Goal: Feedback & Contribution: Contribute content

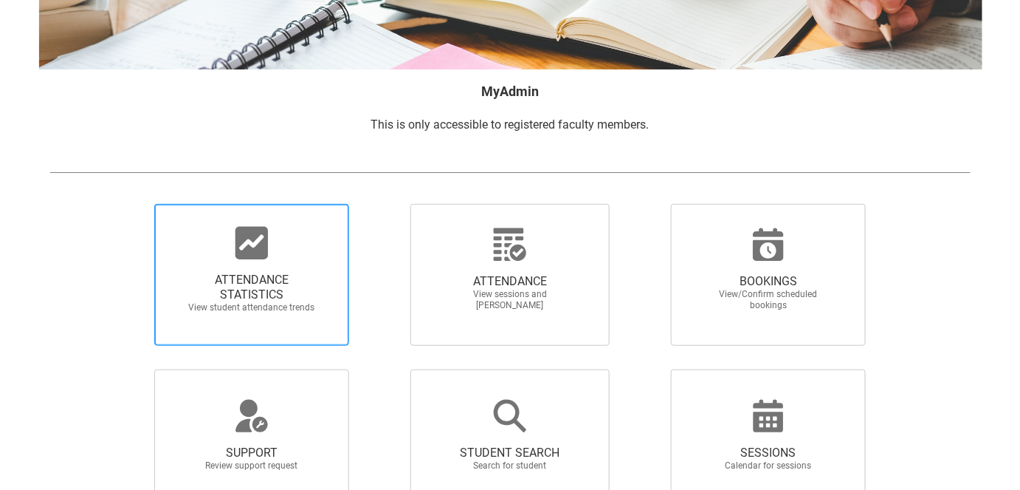
scroll to position [201, 0]
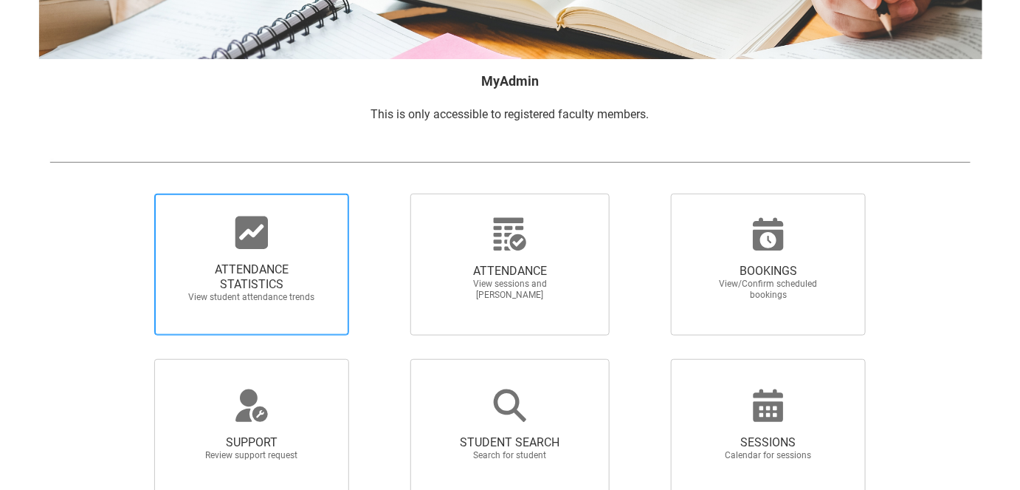
click at [269, 264] on span "ATTENDANCE STATISTICS" at bounding box center [252, 277] width 130 height 30
click at [130, 193] on input "ATTENDANCE STATISTICS View student attendance trends" at bounding box center [129, 193] width 1 height 1
radio input "true"
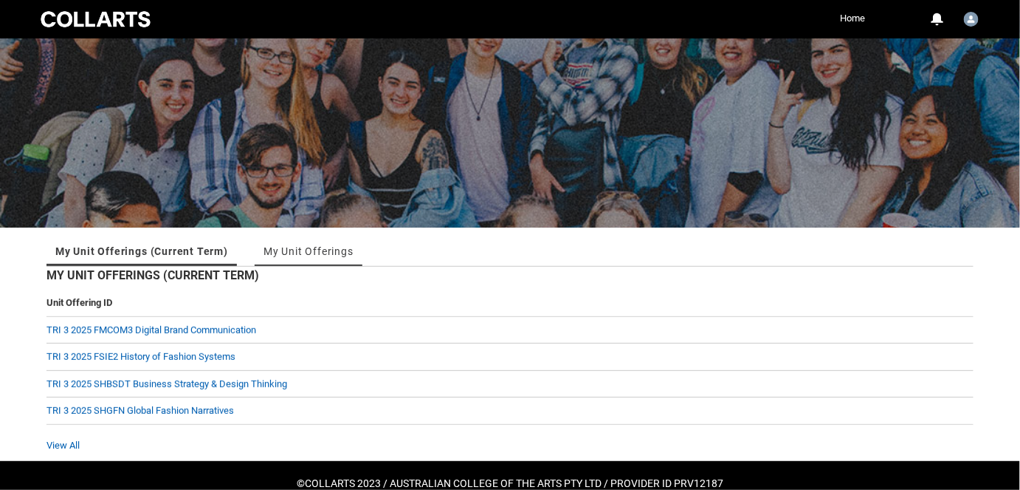
scroll to position [66, 0]
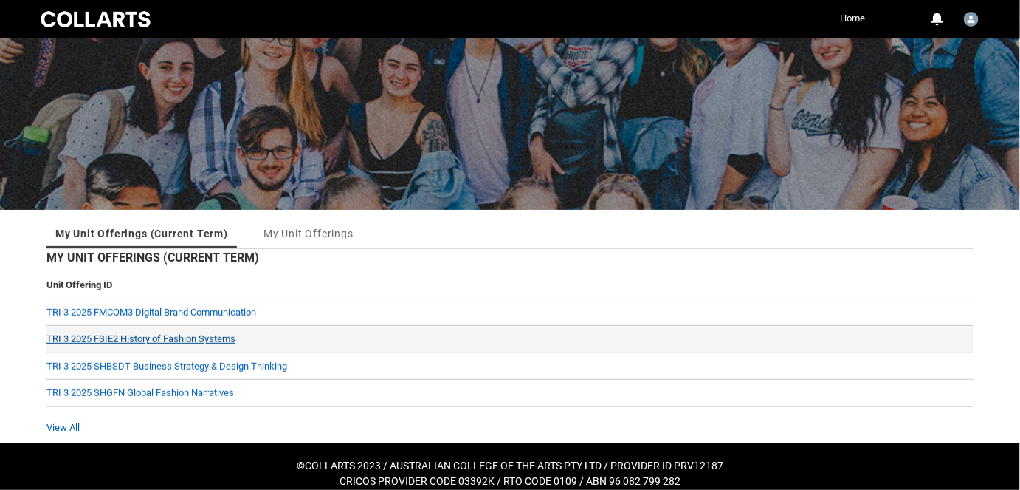
click at [201, 335] on link "TRI 3 2025 FSIE2 History of Fashion Systems" at bounding box center [141, 338] width 189 height 11
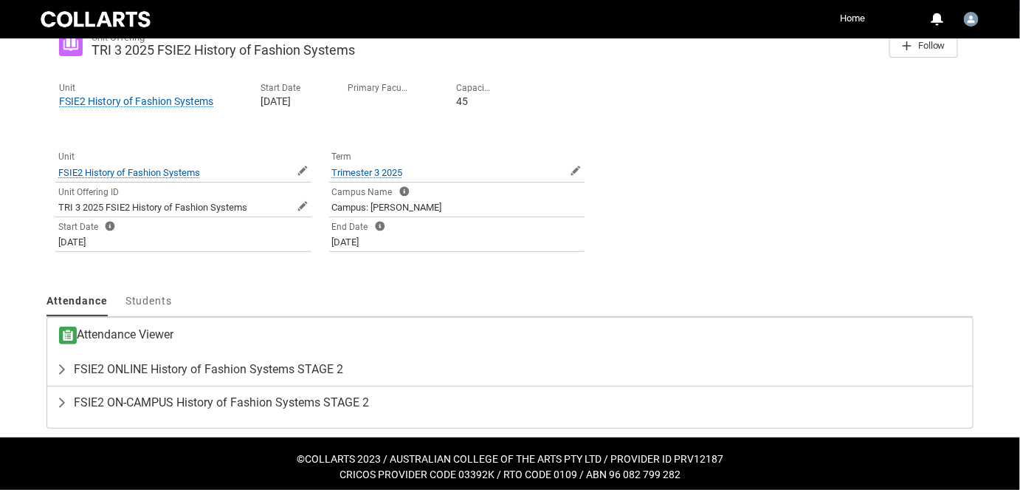
scroll to position [270, 0]
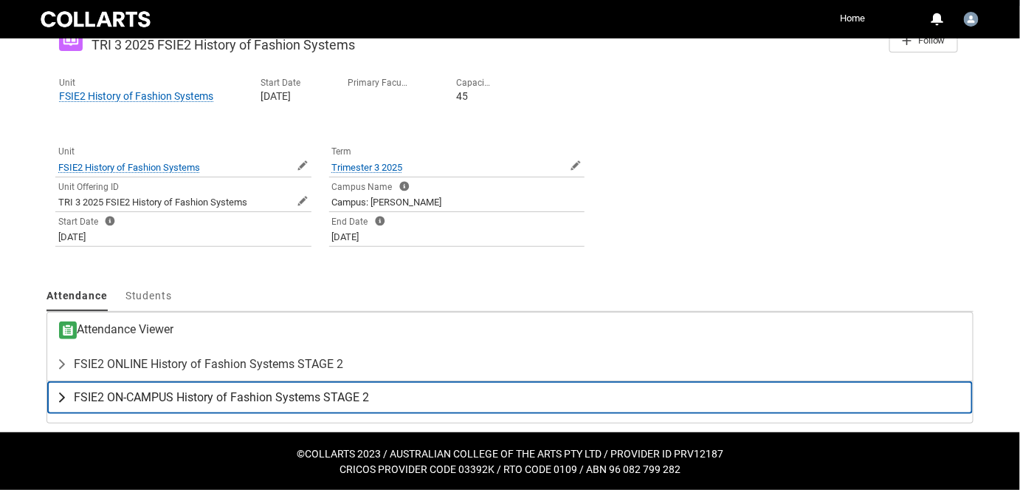
click at [174, 390] on span "FSIE2 ON-CAMPUS History of Fashion Systems STAGE 2" at bounding box center [221, 397] width 295 height 15
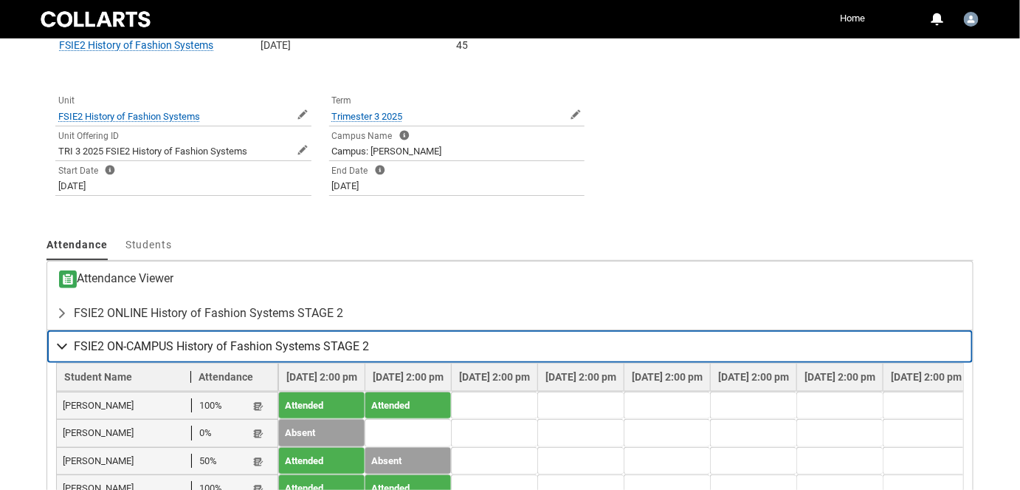
scroll to position [405, 0]
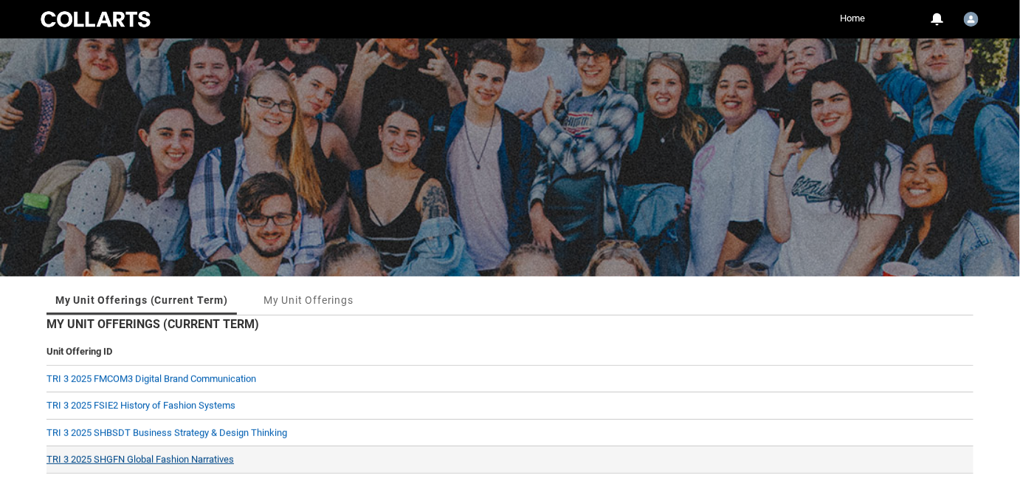
click at [182, 457] on link "TRI 3 2025 SHGFN Global Fashion Narratives" at bounding box center [141, 458] width 188 height 11
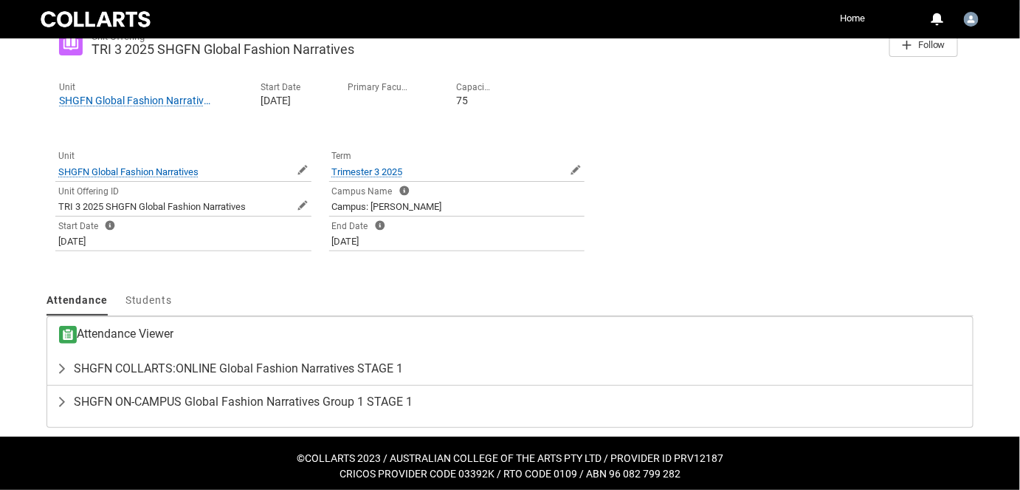
scroll to position [270, 0]
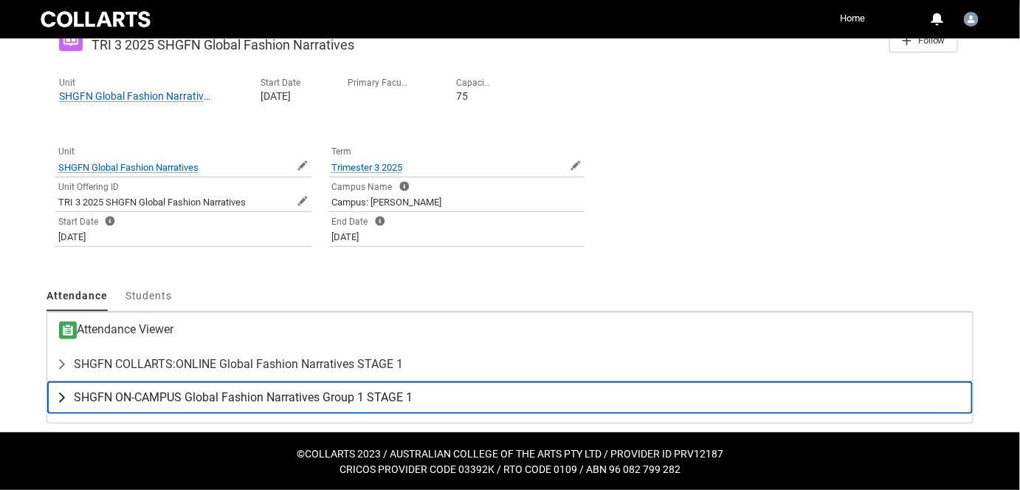
click at [166, 392] on span "SHGFN ON-CAMPUS Global Fashion Narratives Group 1 STAGE 1" at bounding box center [243, 397] width 339 height 15
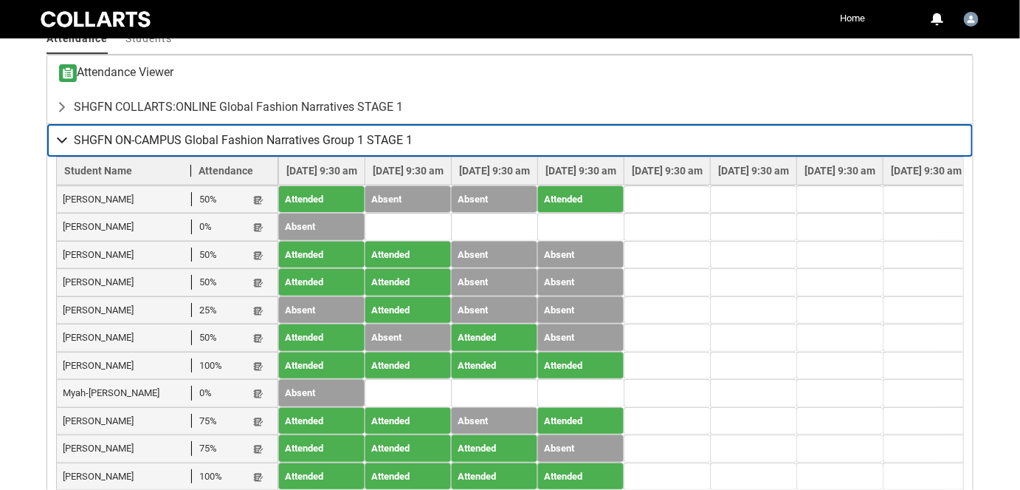
scroll to position [539, 0]
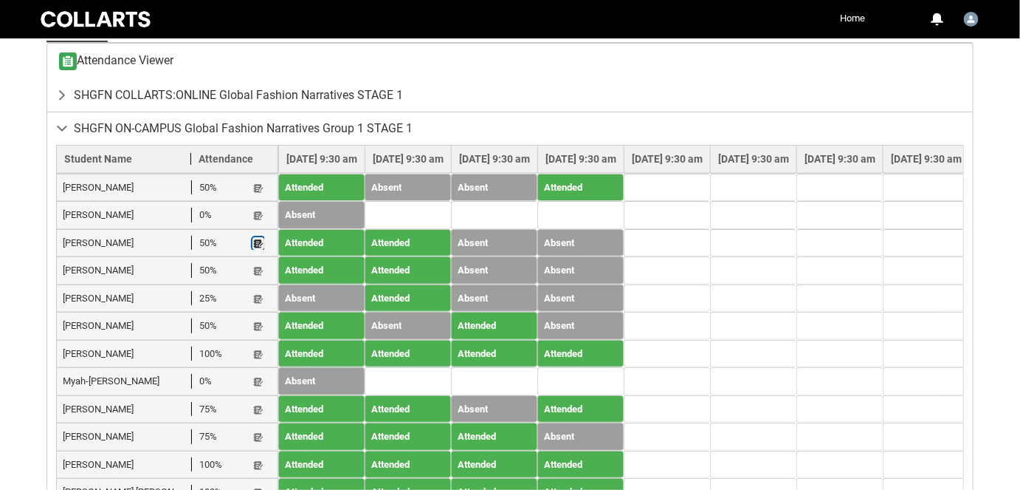
click at [256, 243] on lightning-primitive-icon "button" at bounding box center [258, 243] width 10 height 11
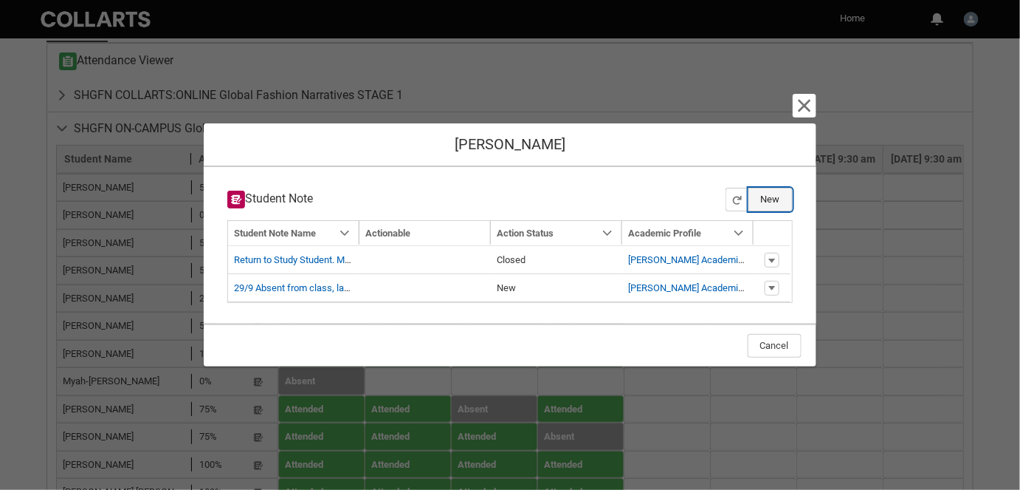
click at [778, 205] on button "New" at bounding box center [771, 200] width 44 height 24
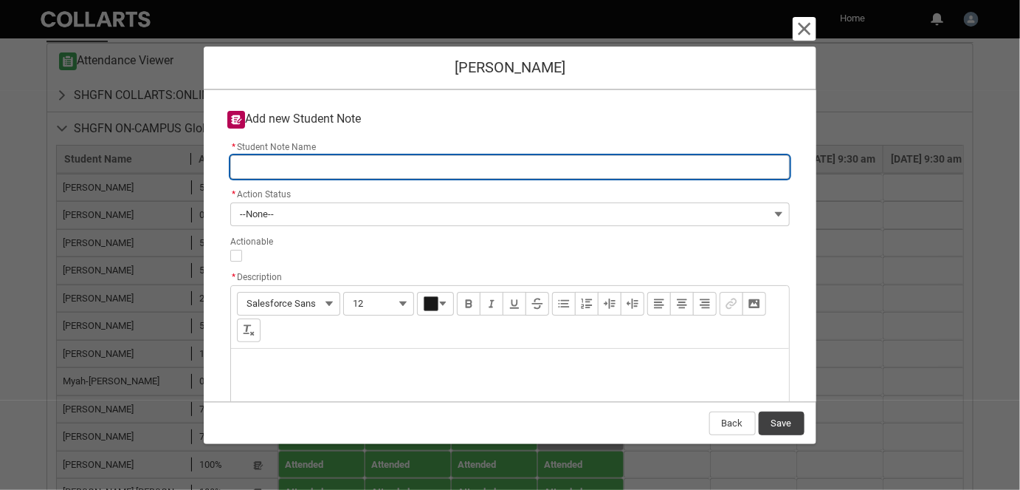
click at [280, 159] on input "* Student Note Name" at bounding box center [509, 167] width 559 height 24
type lightning-primitive-input-simple "6"
type input "6"
type lightning-primitive-input-simple "6/"
type input "6/"
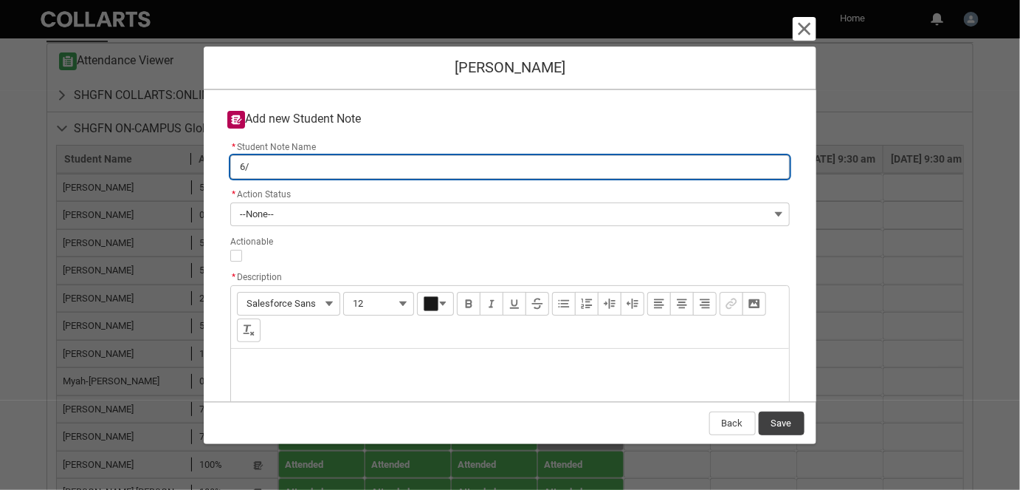
type lightning-primitive-input-simple "6/1"
type input "6/1"
type lightning-primitive-input-simple "6/10"
type input "6/10"
type lightning-primitive-input-simple "6/10"
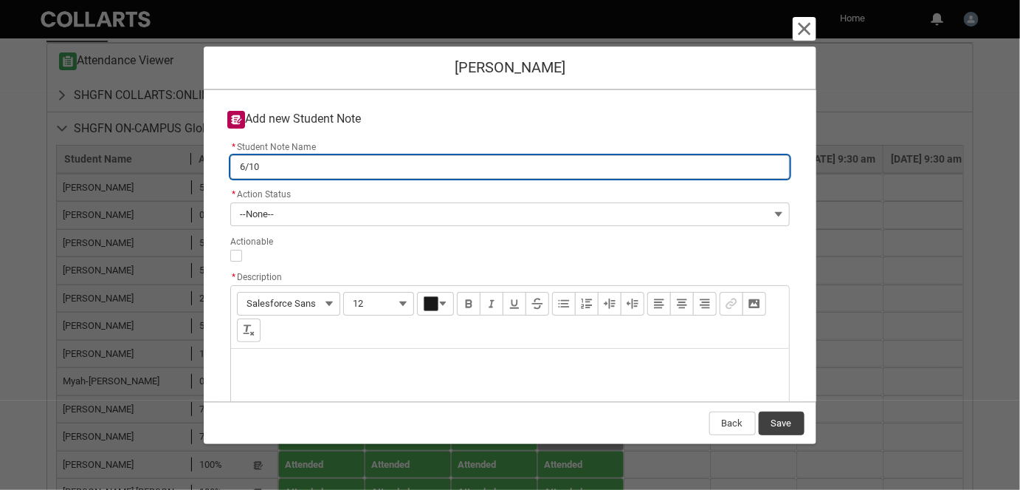
type input "6/10"
type lightning-primitive-input-simple "6/10 A"
type input "6/10 A"
type lightning-primitive-input-simple "6/10 Ab"
type input "6/10 Ab"
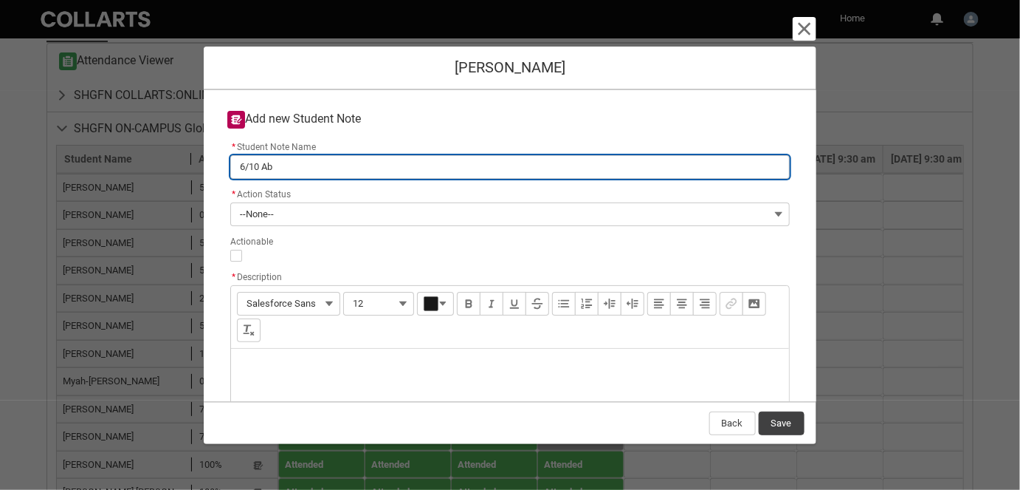
type lightning-primitive-input-simple "6/10 Aba"
type input "6/10 Aba"
type lightning-primitive-input-simple "6/10 Abas"
type input "6/10 Abas"
type lightning-primitive-input-simple "6/10 Abase"
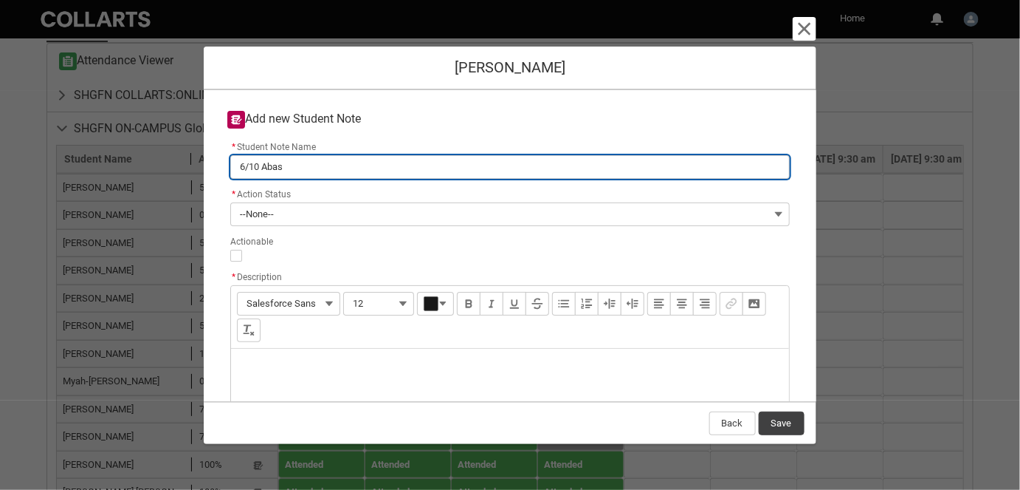
type input "6/10 Abase"
type lightning-primitive-input-simple "6/10 Abasen"
type input "6/10 Abasen"
type lightning-primitive-input-simple "6/10 Abasent"
type input "6/10 Abasent"
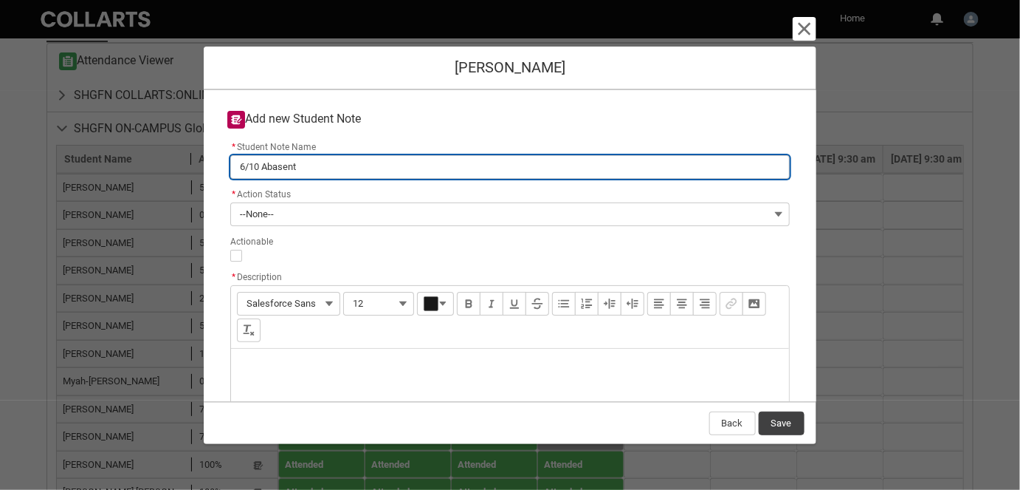
type lightning-primitive-input-simple "6/10 Abasen"
type input "6/10 Abasen"
type lightning-primitive-input-simple "6/10 Abase"
type input "6/10 Abase"
type lightning-primitive-input-simple "6/10 Abas"
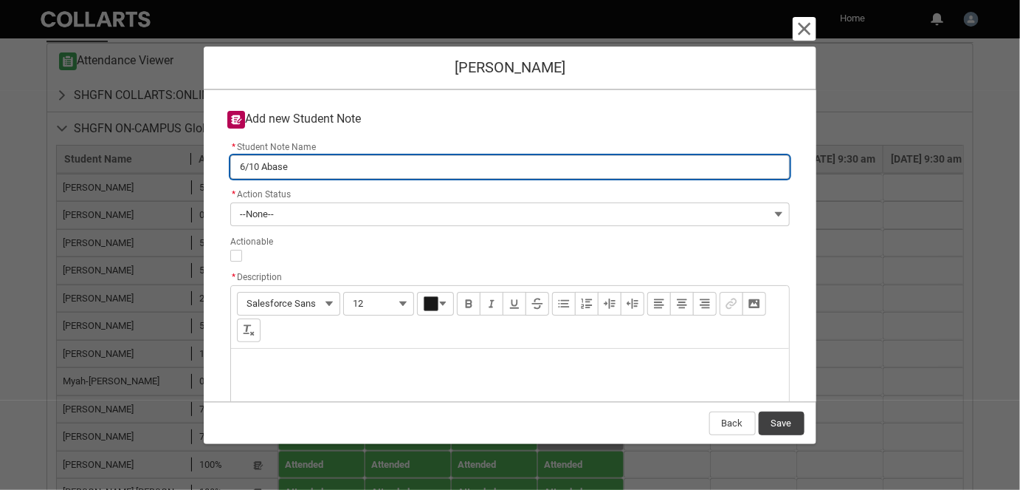
type input "6/10 Abas"
type lightning-primitive-input-simple "6/10 Aba"
type input "6/10 Aba"
type lightning-primitive-input-simple "6/10 Ab"
type input "6/10 Ab"
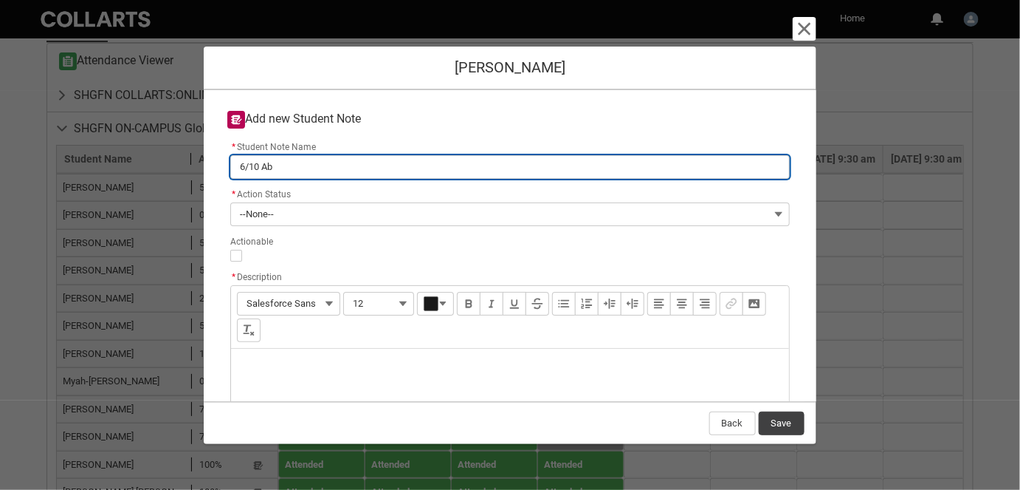
type lightning-primitive-input-simple "6/10 Abs"
type input "6/10 Abs"
type lightning-primitive-input-simple "6/10 Abse"
type input "6/10 Abse"
type lightning-primitive-input-simple "6/10 Absen"
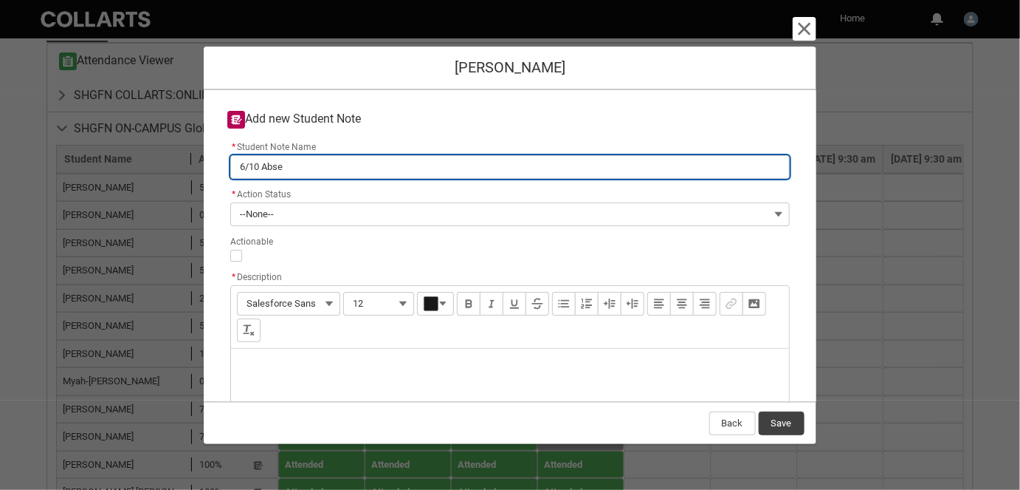
type input "6/10 Absen"
type lightning-primitive-input-simple "6/10 Absent"
type input "6/10 Absent"
type lightning-primitive-input-simple "6/10 Absent"
type input "6/10 Absent"
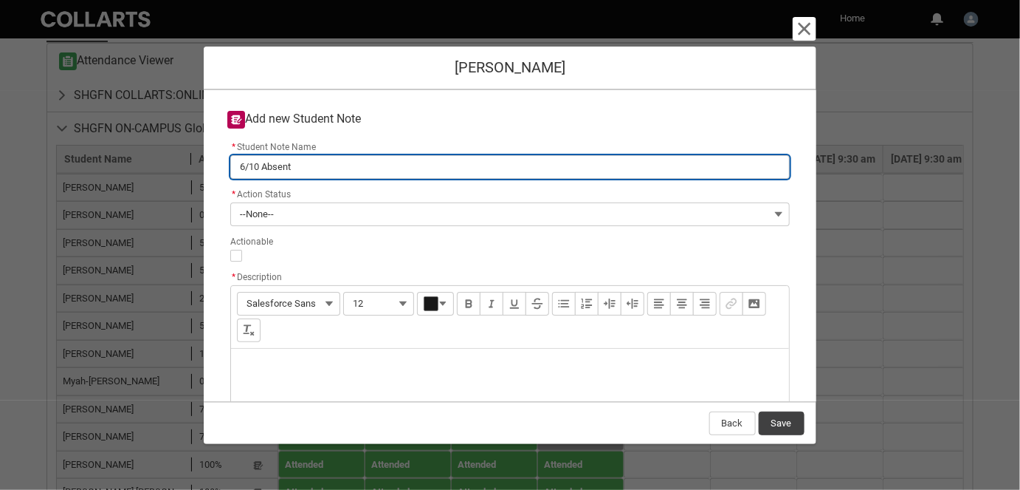
type lightning-primitive-input-simple "6/10 Absent f"
type input "6/10 Absent f"
type lightning-primitive-input-simple "6/10 Absent fr"
type input "6/10 Absent fr"
type lightning-primitive-input-simple "6/10 Absent fro"
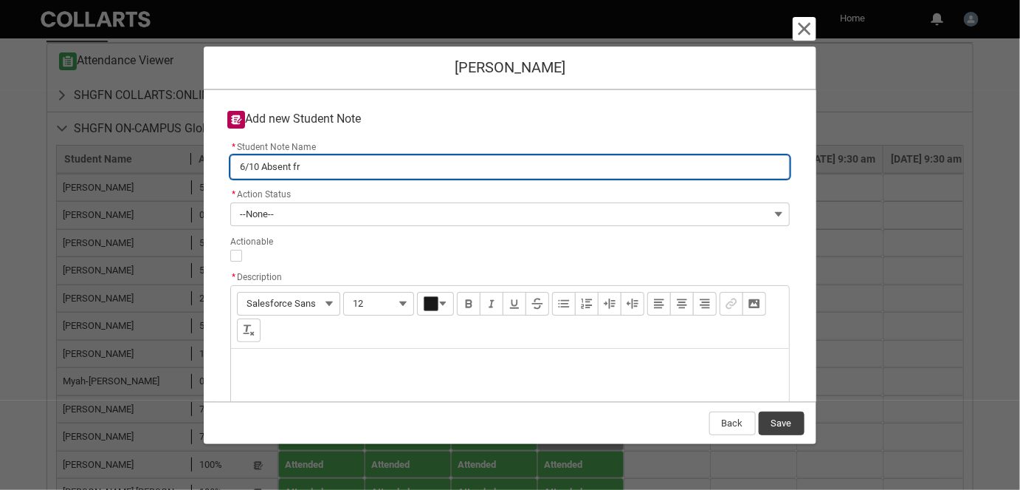
type input "6/10 Absent fro"
type lightning-primitive-input-simple "6/10 Absent from"
type input "6/10 Absent from"
type lightning-primitive-input-simple "6/10 Absent from"
type input "6/10 Absent from"
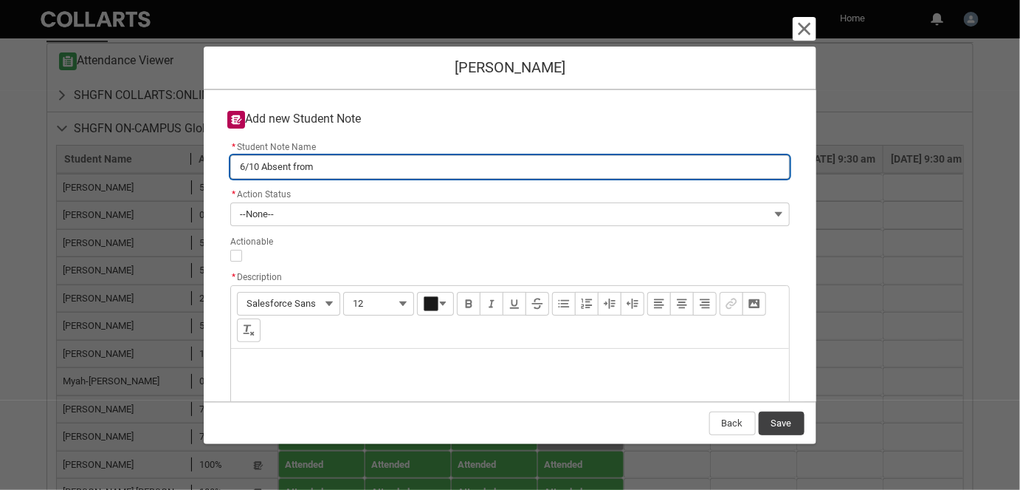
type lightning-primitive-input-simple "6/10 Absent from c"
type input "6/10 Absent from c"
type lightning-primitive-input-simple "6/10 Absent from cl"
type input "6/10 Absent from cl"
type lightning-primitive-input-simple "6/10 Absent from cla"
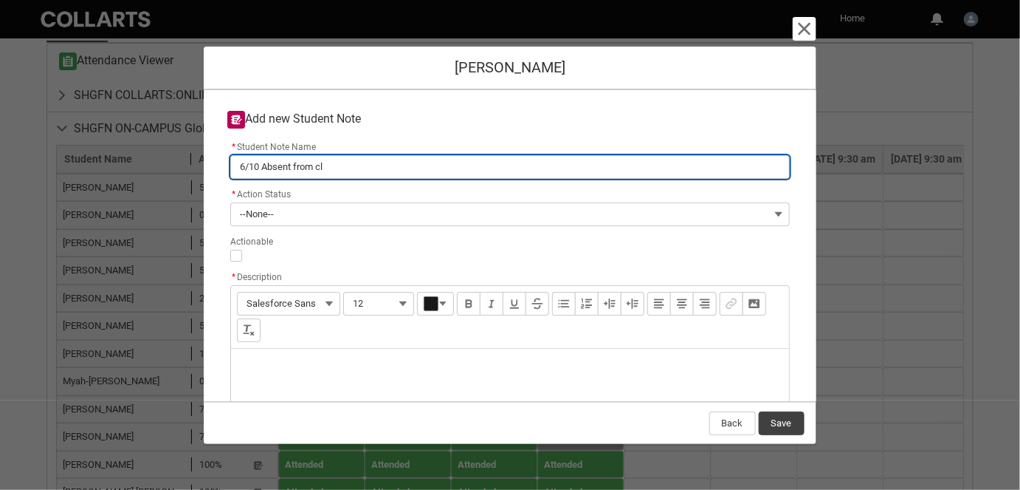
type input "6/10 Absent from cla"
type lightning-primitive-input-simple "6/10 Absent from clas"
type input "6/10 Absent from clas"
type lightning-primitive-input-simple "6/10 Absent from class"
type input "6/10 Absent from class"
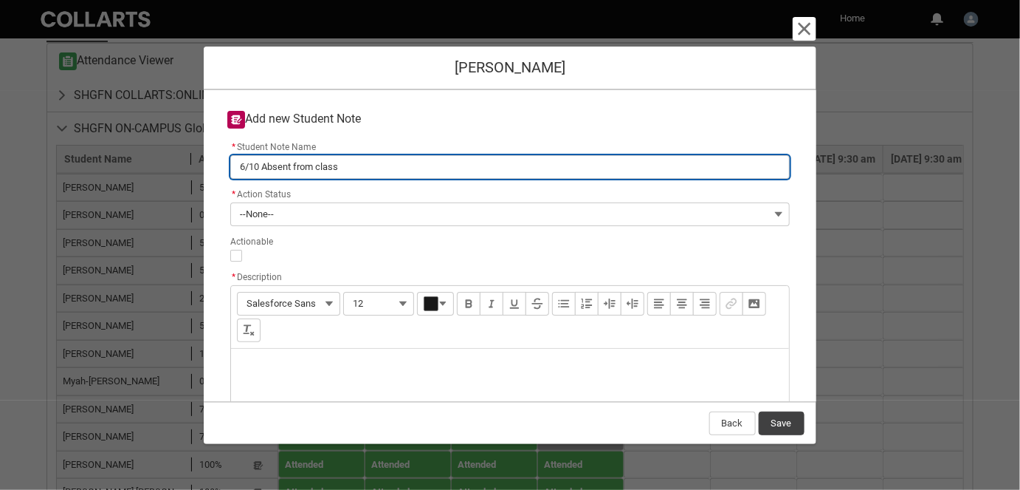
type lightning-primitive-input-simple "6/10 Absent from class,"
type input "6/10 Absent from class,"
type lightning-primitive-input-simple "6/10 Absent from class,"
type input "6/10 Absent from class,"
type lightning-primitive-input-simple "6/10 Absent from class, l"
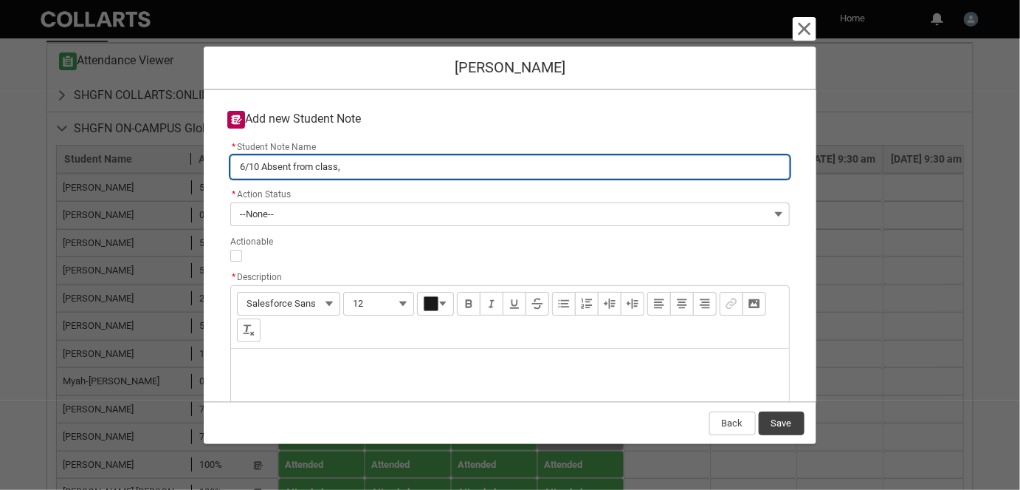
type input "6/10 Absent from class, l"
type lightning-primitive-input-simple "6/10 Absent from class, la"
type input "6/10 Absent from class, la"
type lightning-primitive-input-simple "6/10 Absent from class, las"
type input "6/10 Absent from class, las"
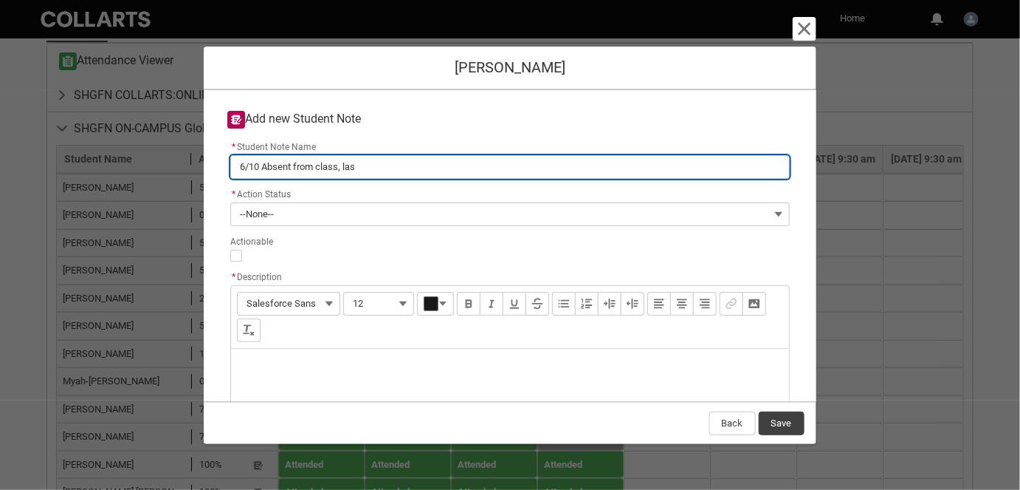
type lightning-primitive-input-simple "6/10 Absent from class, last"
type input "6/10 Absent from class, last"
type lightning-primitive-input-simple "6/10 Absent from class, last"
type input "6/10 Absent from class, last"
type lightning-primitive-input-simple "6/10 Absent from class, last c"
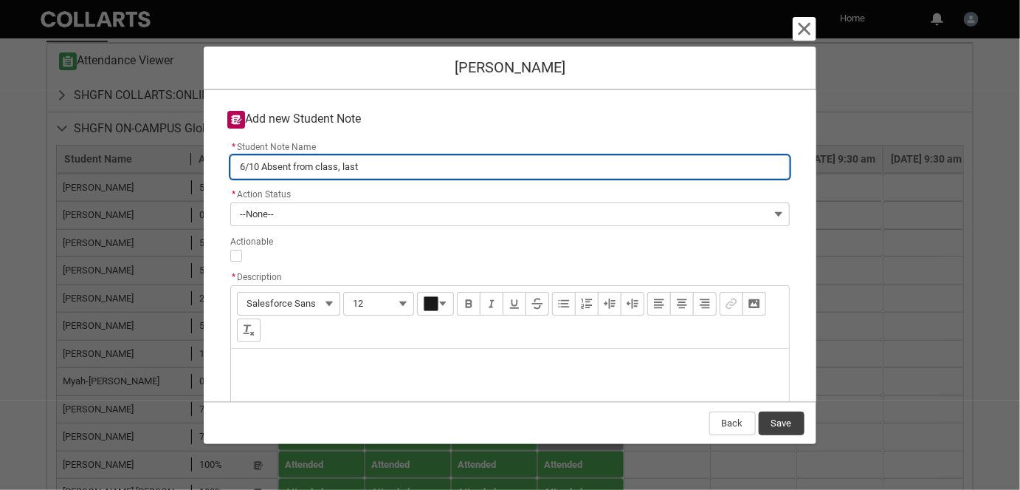
type input "6/10 Absent from class, last c"
type lightning-primitive-input-simple "6/10 Absent from class, last ca"
type input "6/10 Absent from class, last ca"
type lightning-primitive-input-simple "6/10 Absent from class, last can"
type input "6/10 Absent from class, last can"
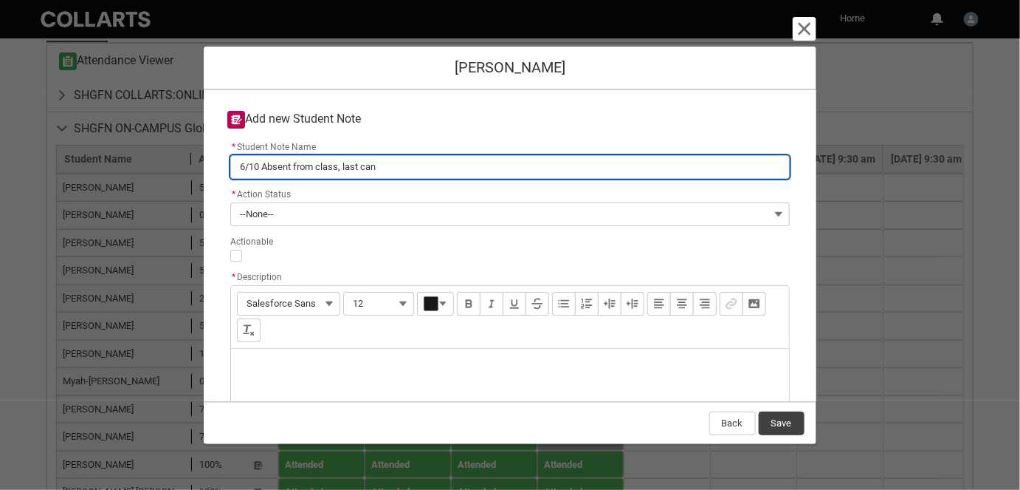
type lightning-primitive-input-simple "6/10 Absent from class, last canv"
type input "6/10 Absent from class, last canv"
type lightning-primitive-input-simple "6/10 Absent from class, last canva"
type input "6/10 Absent from class, last canva"
type lightning-primitive-input-simple "6/10 Absent from class, last canvas"
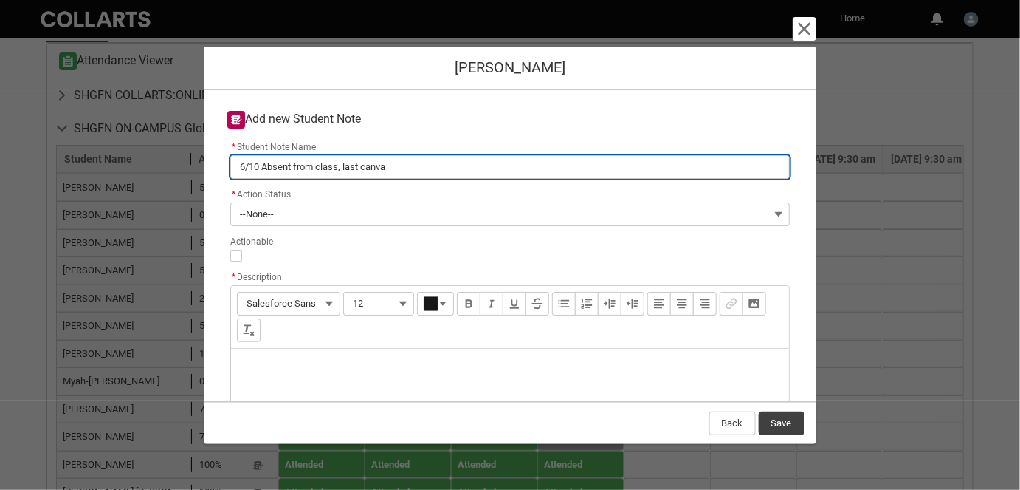
type input "6/10 Absent from class, last canvas"
type lightning-primitive-input-simple "6/10 Absent from class, last canvas"
type input "6/10 Absent from class, last canvas"
type lightning-primitive-input-simple "6/10 Absent from class, last canvas 2"
type input "6/10 Absent from class, last canvas 2"
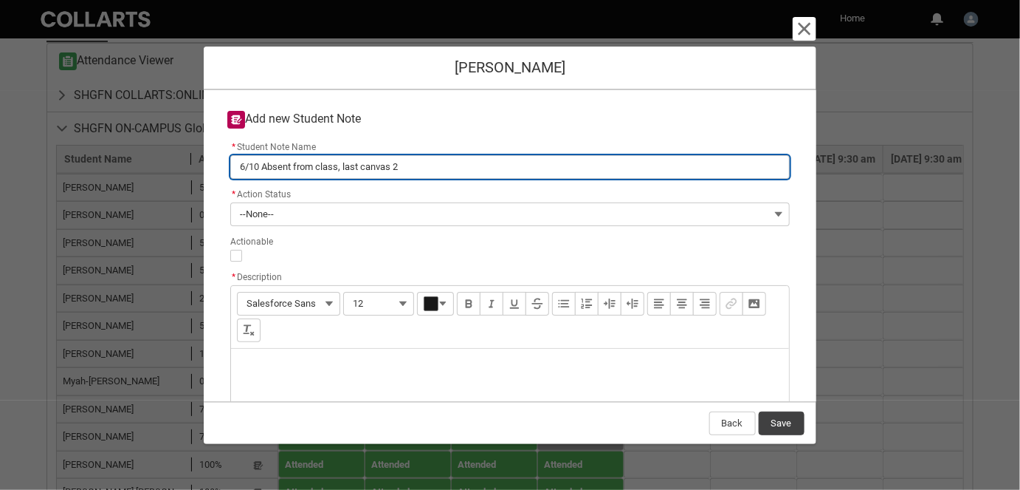
type lightning-primitive-input-simple "6/10 Absent from class, last canvas 24"
type input "6/10 Absent from class, last canvas 24"
type lightning-primitive-input-simple "6/10 Absent from class, last canvas 24/"
type input "6/10 Absent from class, last canvas 24/"
type lightning-primitive-input-simple "6/10 Absent from class, last canvas 24/9"
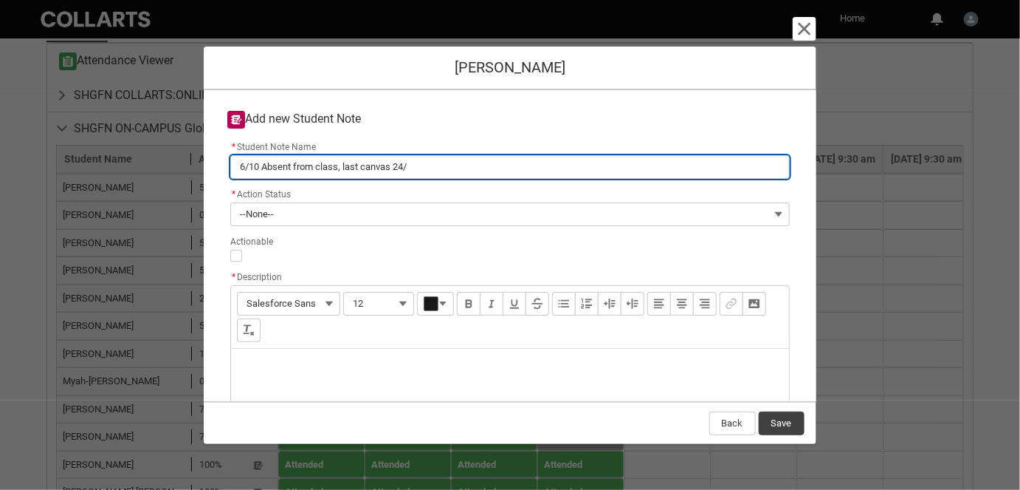
type input "6/10 Absent from class, last canvas 24/9"
type lightning-primitive-input-simple "6/10 Absent from class, last canvas 24/9"
type input "6/10 Absent from class, last canvas 24/9"
type lightning-primitive-input-simple "6/10 Absent from class, last canvas 24/9 R"
type input "6/10 Absent from class, last canvas 24/9 R"
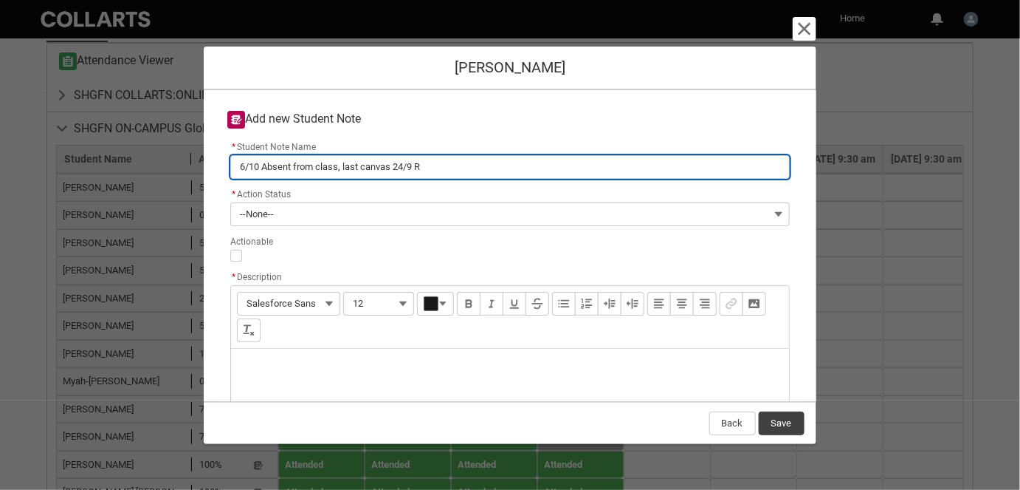
type lightning-primitive-input-simple "6/10 Absent from class, last canvas 24/9 RM"
type input "6/10 Absent from class, last canvas 24/9 RM"
type lightning-primitive-input-simple "6/10 Absent from class, last canvas 24/9 RM"
type input "6/10 Absent from class, last canvas 24/9 RM"
type lightning-primitive-input-simple "6/10 Absent from class, last canvas 24/9 RM 6"
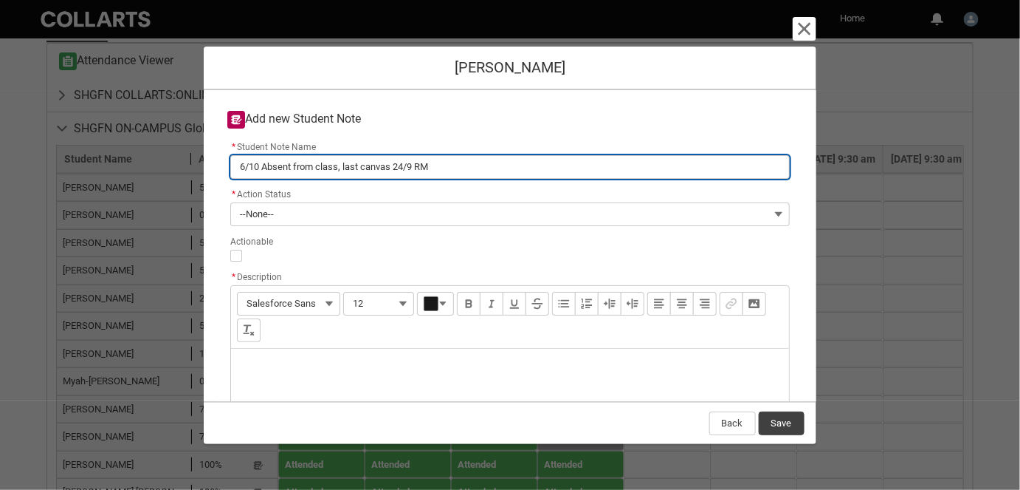
type input "6/10 Absent from class, last canvas 24/9 RM 6"
type lightning-primitive-input-simple "6/10 Absent from class, last canvas 24/9 RM 6/"
type input "6/10 Absent from class, last canvas 24/9 RM 6/"
type lightning-primitive-input-simple "6/10 Absent from class, last canvas 24/9 RM 6/1"
type input "6/10 Absent from class, last canvas 24/9 RM 6/1"
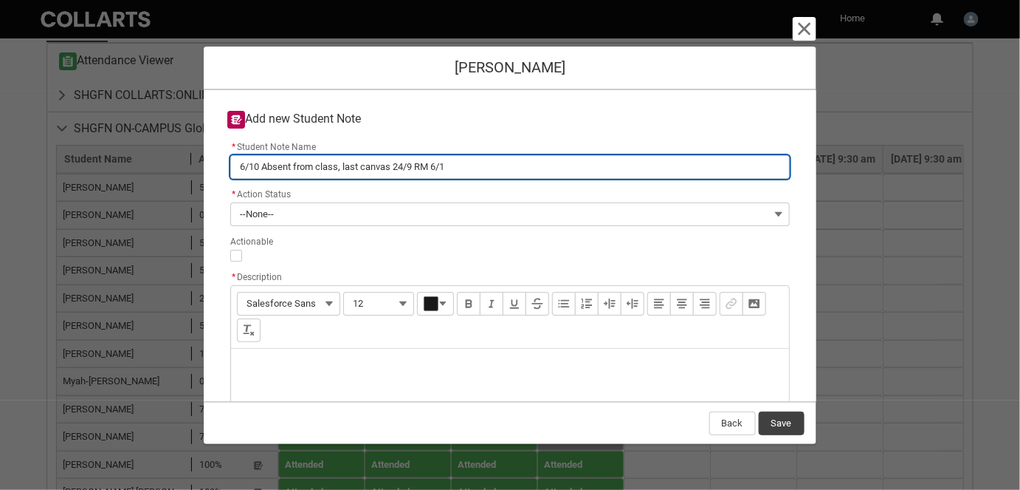
type lightning-primitive-input-simple "6/10 Absent from class, last canvas 24/9 RM 6/10"
type input "6/10 Absent from class, last canvas 24/9 RM 6/10"
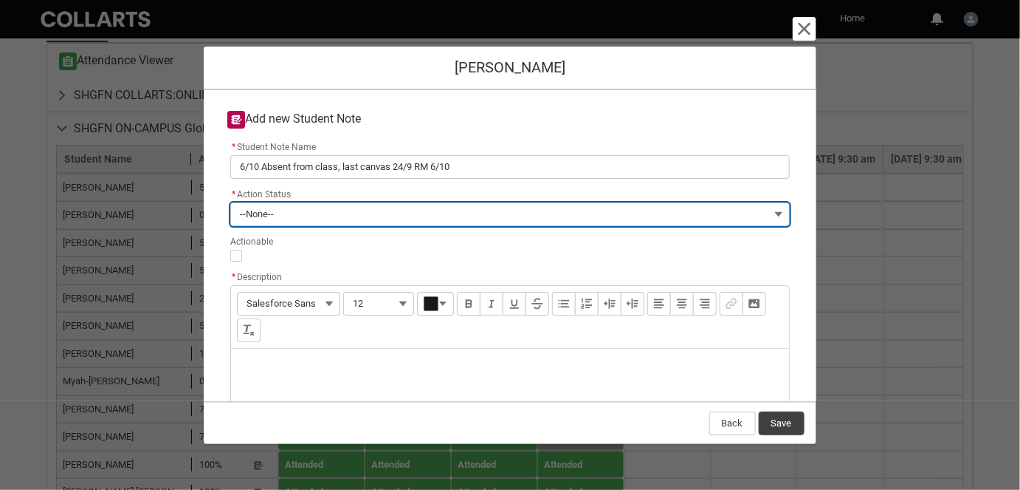
click at [300, 209] on button "--None--" at bounding box center [509, 214] width 559 height 24
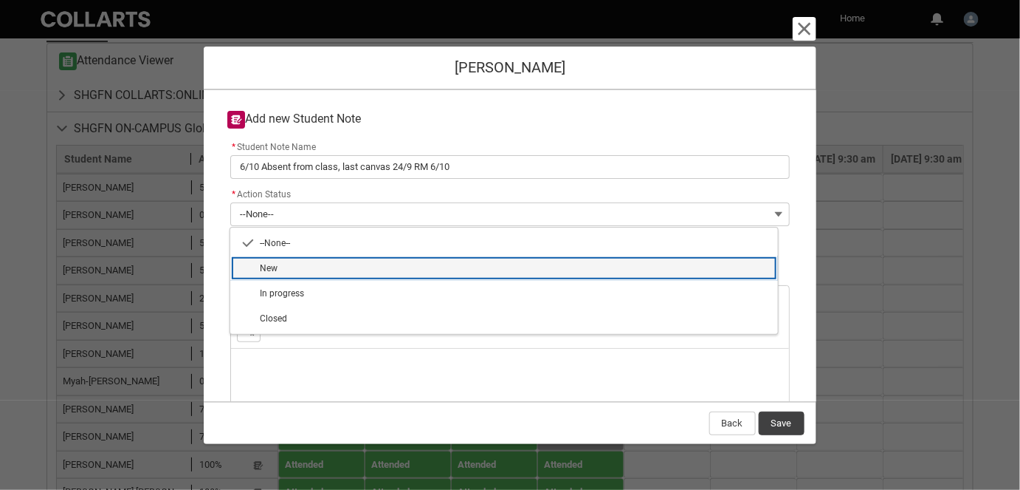
click at [267, 268] on span "New" at bounding box center [269, 268] width 18 height 10
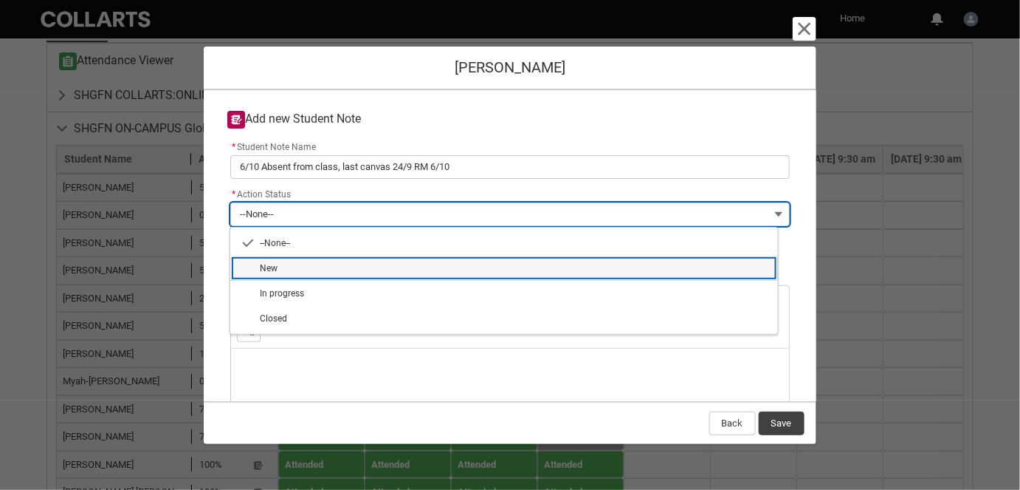
type lightning-combobox "New"
type lightning-picklist "New"
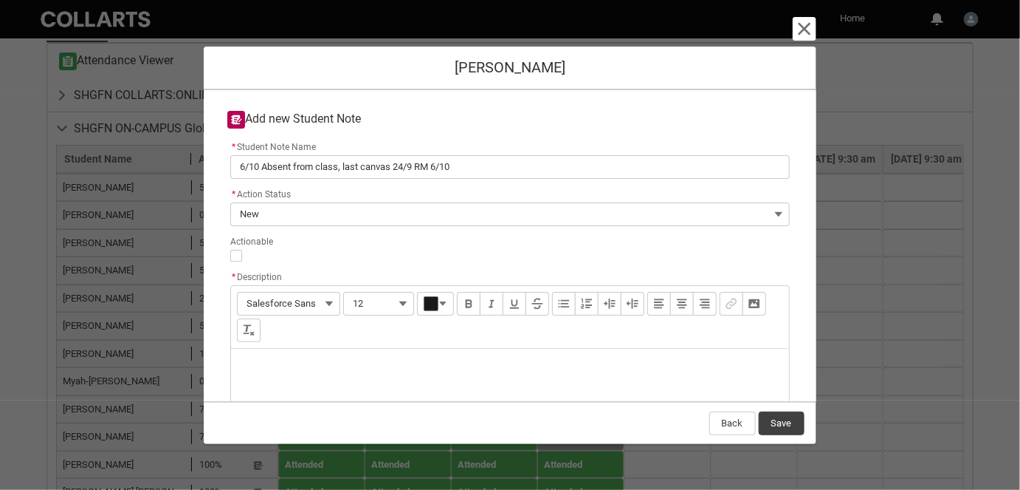
click at [281, 396] on div "Description" at bounding box center [509, 383] width 557 height 71
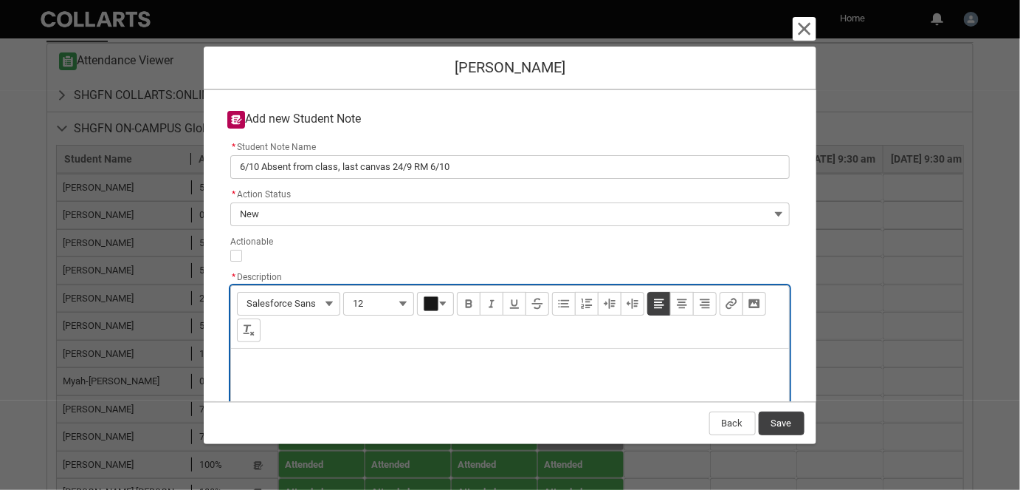
click at [284, 365] on p "Description" at bounding box center [510, 367] width 534 height 15
paste div "Description"
type lightning-input-rich-text "<p>6/10 Absent from class, last canvas 24/9 RM 6/10</p>"
click at [782, 416] on button "Save" at bounding box center [782, 423] width 46 height 24
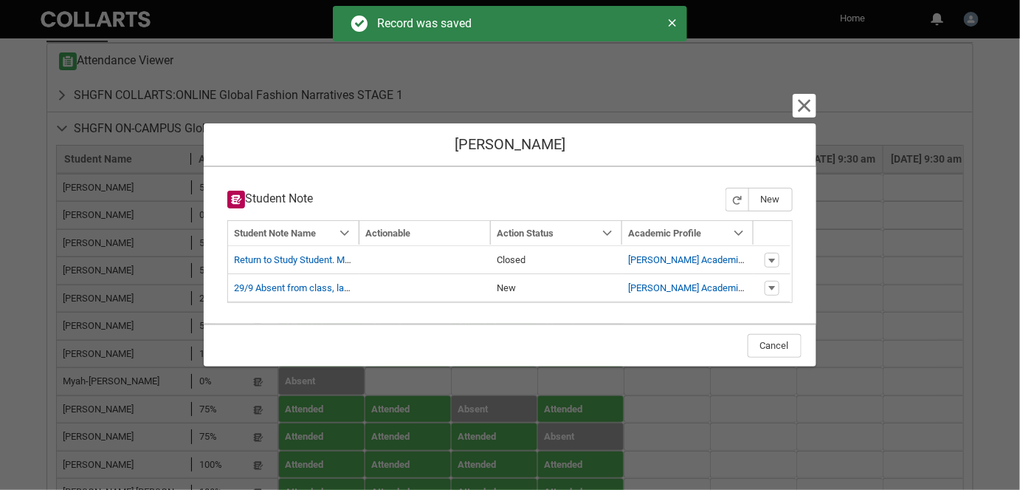
type input "178"
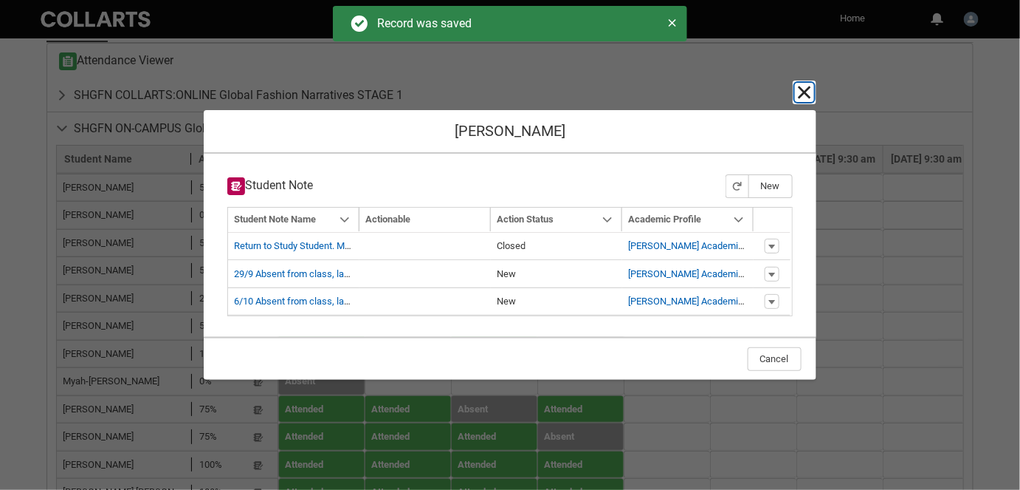
click at [806, 87] on lightning-primitive-icon "button" at bounding box center [805, 92] width 18 height 18
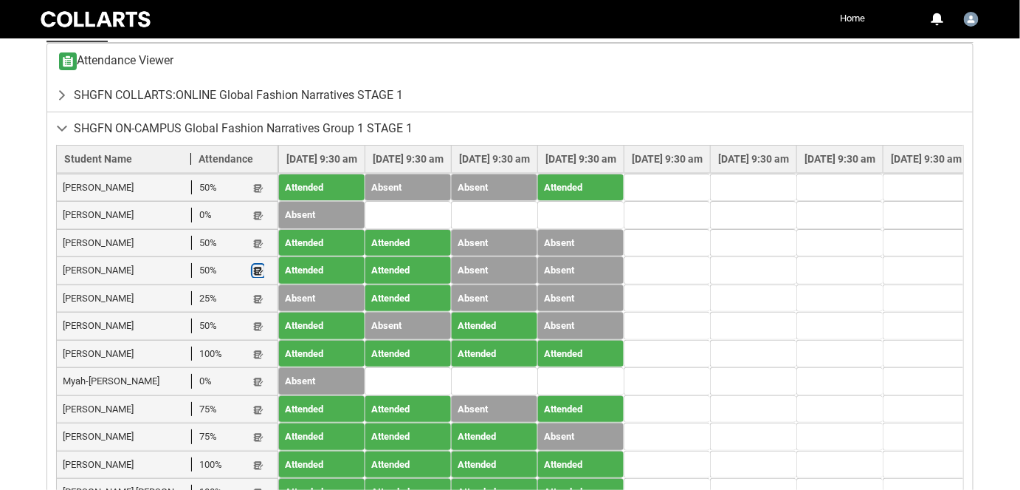
click at [256, 270] on lightning-primitive-icon "button" at bounding box center [258, 270] width 10 height 11
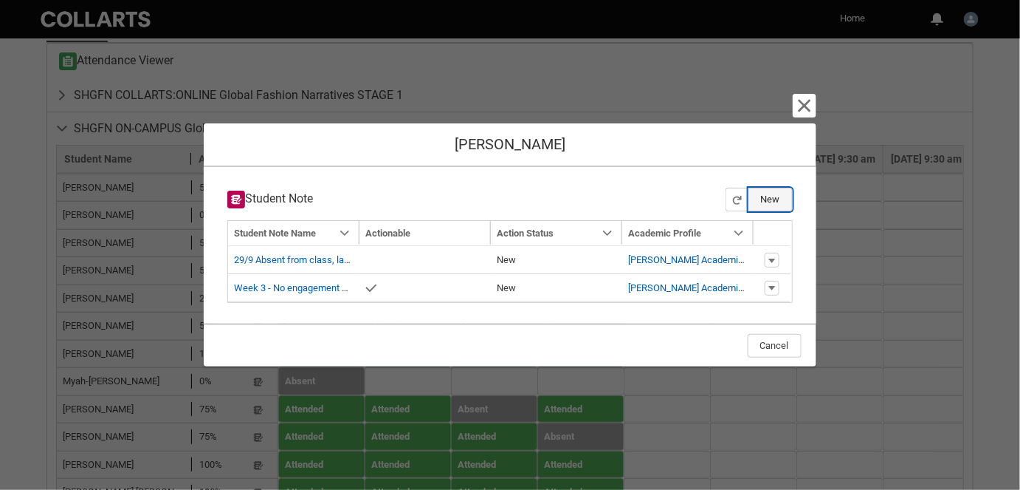
click at [764, 201] on button "New" at bounding box center [771, 200] width 44 height 24
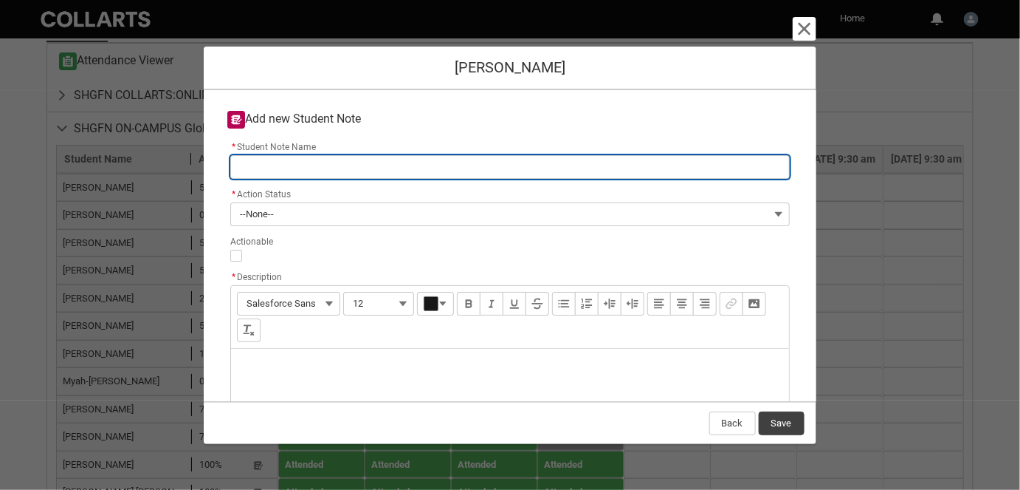
click at [318, 168] on input "* Student Note Name" at bounding box center [509, 167] width 559 height 24
type lightning-primitive-input-simple "6"
type input "6"
type lightning-primitive-input-simple "6/"
type input "6/"
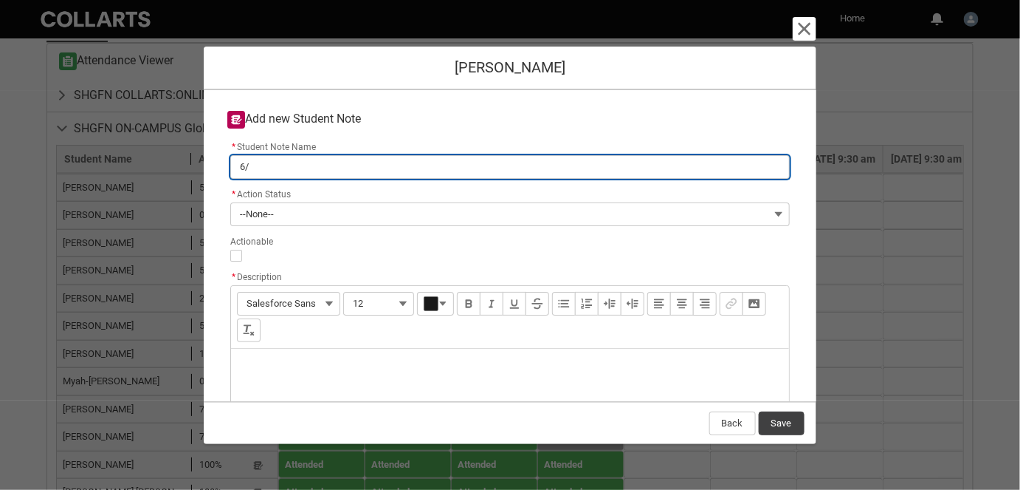
type lightning-primitive-input-simple "6/1"
type input "6/1"
type lightning-primitive-input-simple "6/10"
type input "6/10"
type lightning-primitive-input-simple "6/10"
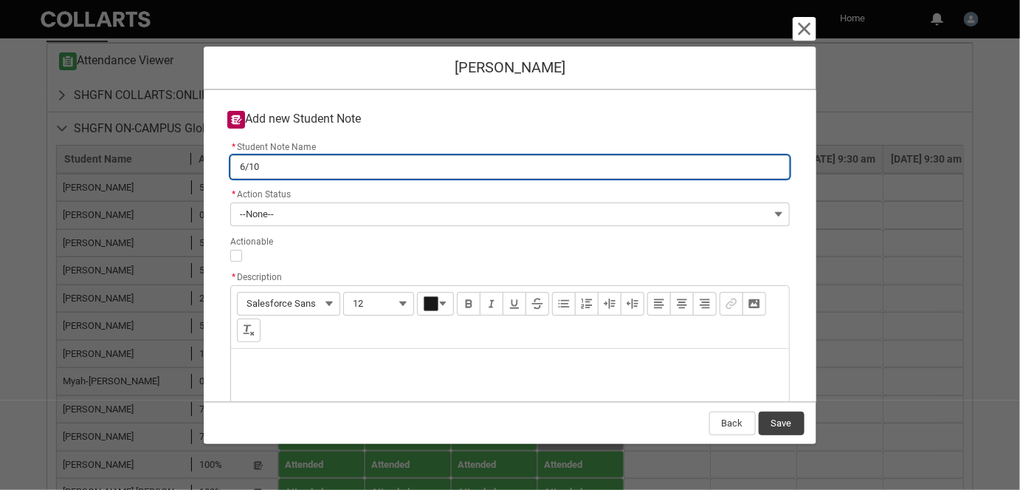
type input "6/10"
type lightning-primitive-input-simple "6/10 A"
type input "6/10 A"
type lightning-primitive-input-simple "6/10 Ab"
type input "6/10 Ab"
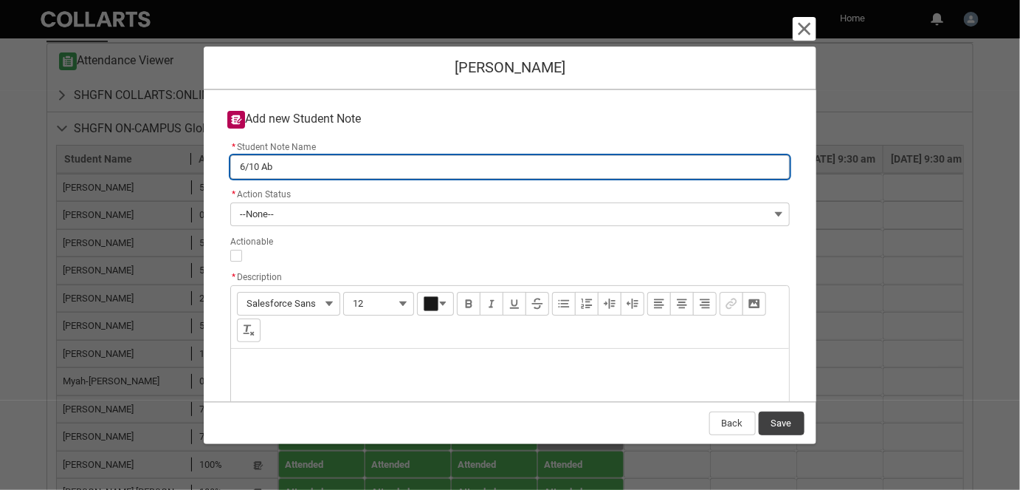
type lightning-primitive-input-simple "6/10 Abs"
type input "6/10 Abs"
type lightning-primitive-input-simple "6/10 Abse"
type input "6/10 Abse"
type lightning-primitive-input-simple "6/10 Absen"
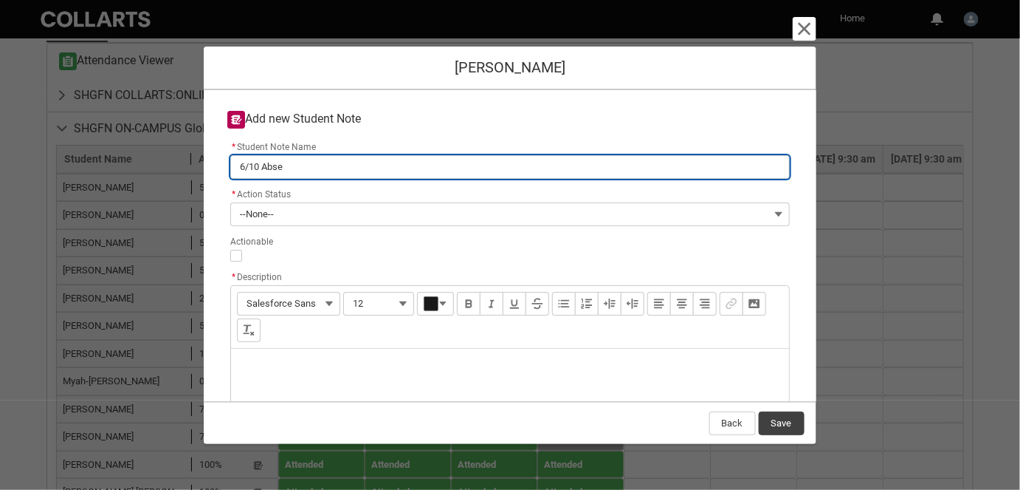
type input "6/10 Absen"
type lightning-primitive-input-simple "6/10 Absent"
type input "6/10 Absent"
type lightning-primitive-input-simple "6/10 Absent"
type input "6/10 Absent"
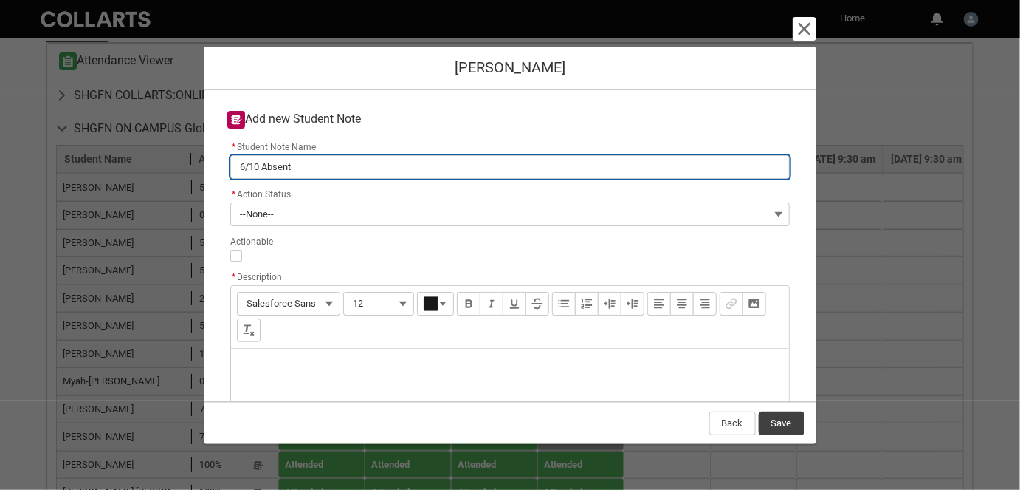
type lightning-primitive-input-simple "6/10 Absent f"
type input "6/10 Absent f"
type lightning-primitive-input-simple "6/10 Absent fr"
type input "6/10 Absent fr"
type lightning-primitive-input-simple "6/10 Absent fro"
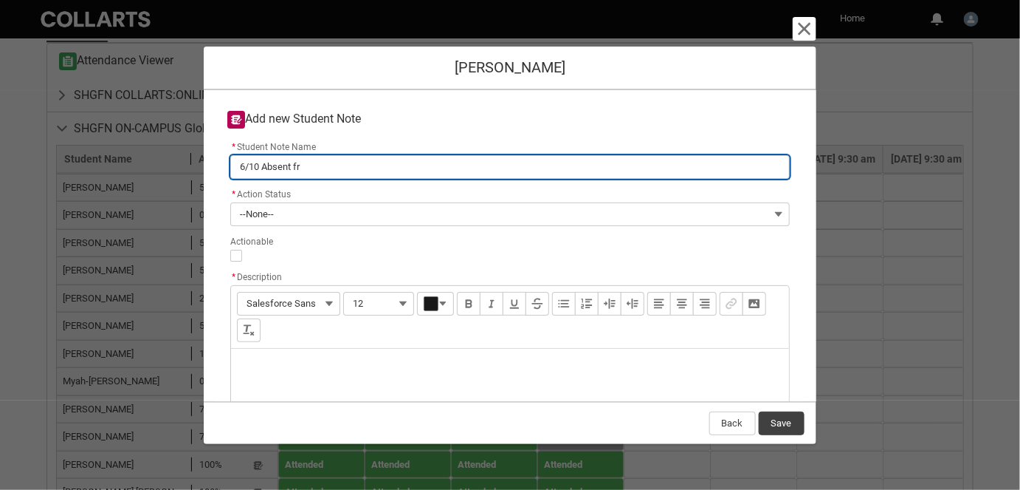
type input "6/10 Absent fro"
type lightning-primitive-input-simple "6/10 Absent fro"
type input "6/10 Absent fro"
type lightning-primitive-input-simple "6/10 Absent fro c"
type input "6/10 Absent fro c"
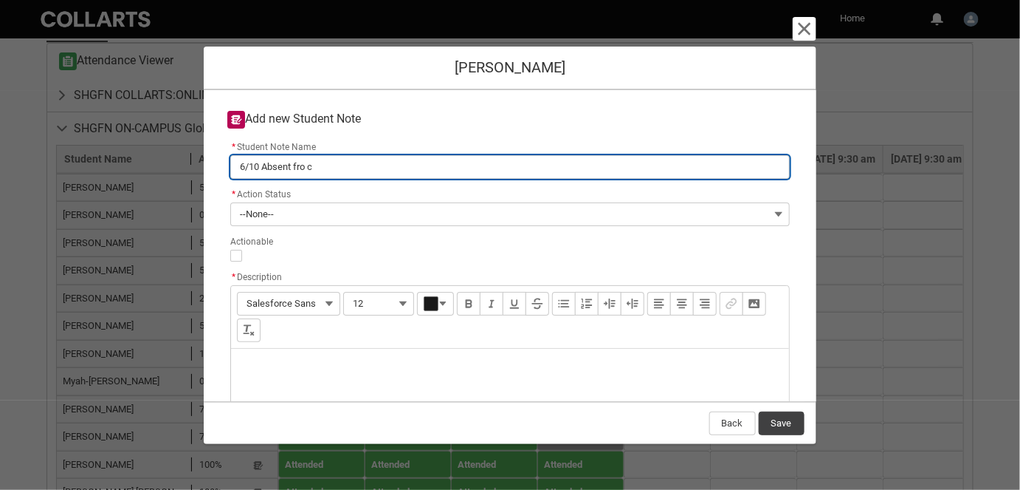
type lightning-primitive-input-simple "6/10 Absent fro cl"
type input "6/10 Absent fro cl"
type lightning-primitive-input-simple "6/10 Absent fro c"
type input "6/10 Absent fro c"
type lightning-primitive-input-simple "6/10 Absent fro"
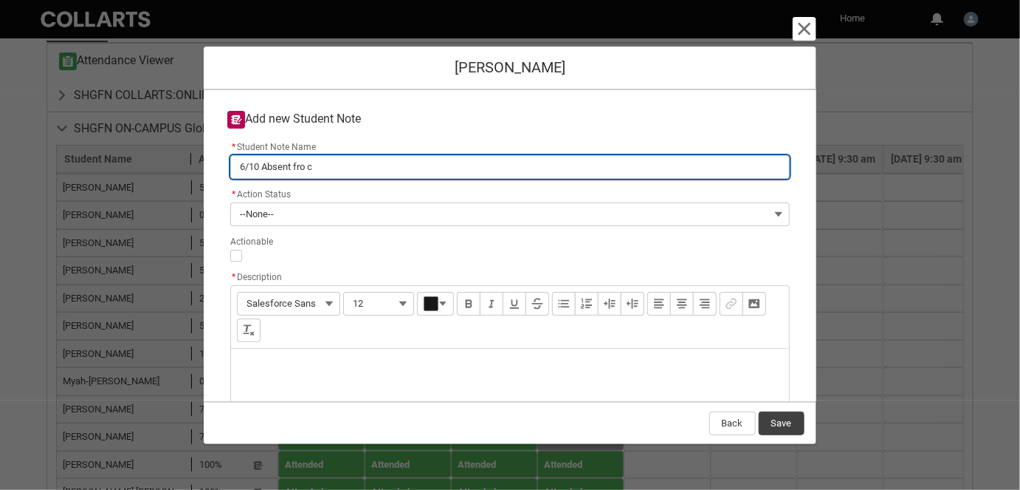
type input "6/10 Absent fro"
type lightning-primitive-input-simple "6/10 Absent fro"
type input "6/10 Absent fro"
type lightning-primitive-input-simple "6/10 Absent fron"
type input "6/10 Absent fron"
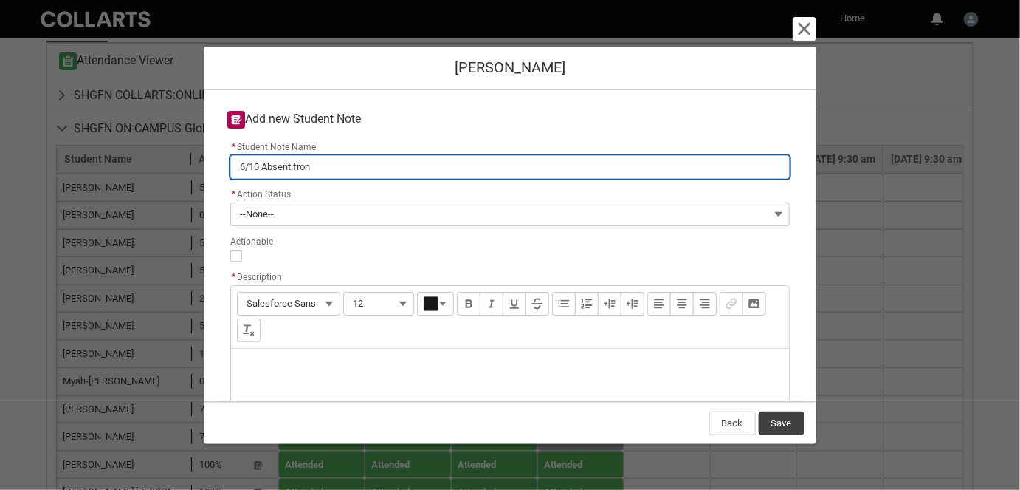
type lightning-primitive-input-simple "6/10 Absent fron"
type input "6/10 Absent fron"
type lightning-primitive-input-simple "6/10 Absent fron c"
type input "6/10 Absent fron c"
type lightning-primitive-input-simple "6/10 Absent fron ck"
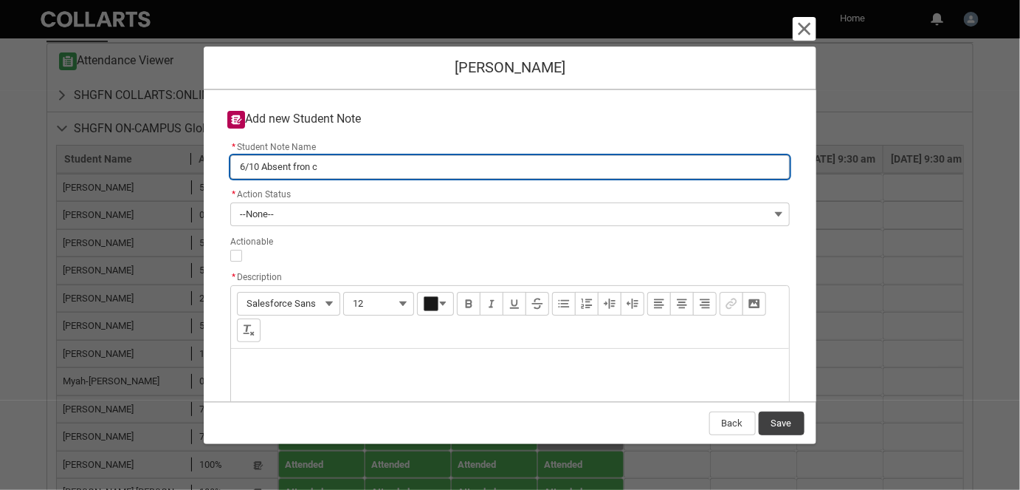
type input "6/10 Absent fron ck"
type lightning-primitive-input-simple "6/10 Absent fron c"
type input "6/10 Absent fron c"
type lightning-primitive-input-simple "6/10 Absent fron"
type input "6/10 Absent fron"
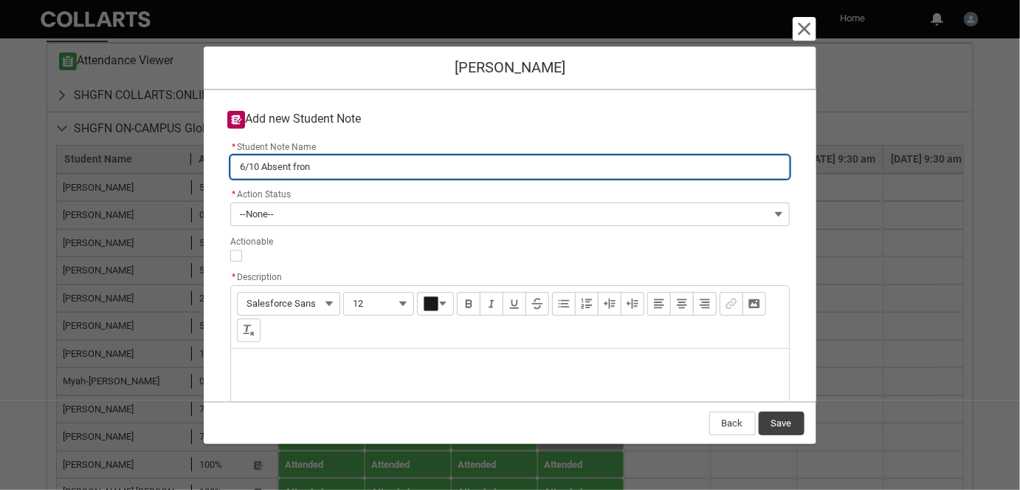
type lightning-primitive-input-simple "6/10 Absent fron"
type input "6/10 Absent fron"
type lightning-primitive-input-simple "6/10 Absent fro"
type input "6/10 Absent fro"
type lightning-primitive-input-simple "6/10 Absent from"
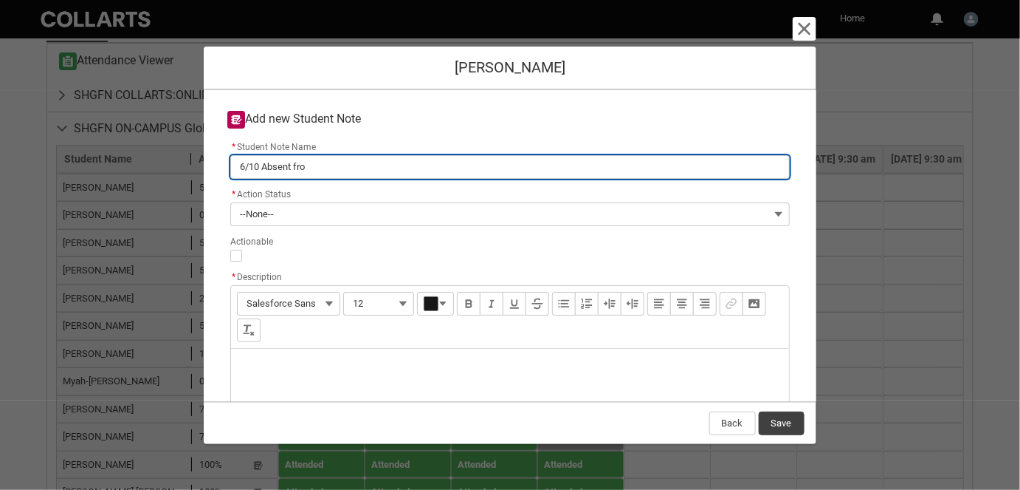
type input "6/10 Absent from"
type lightning-primitive-input-simple "6/10 Absent from"
type input "6/10 Absent from"
type lightning-primitive-input-simple "6/10 Absent from c"
type input "6/10 Absent from c"
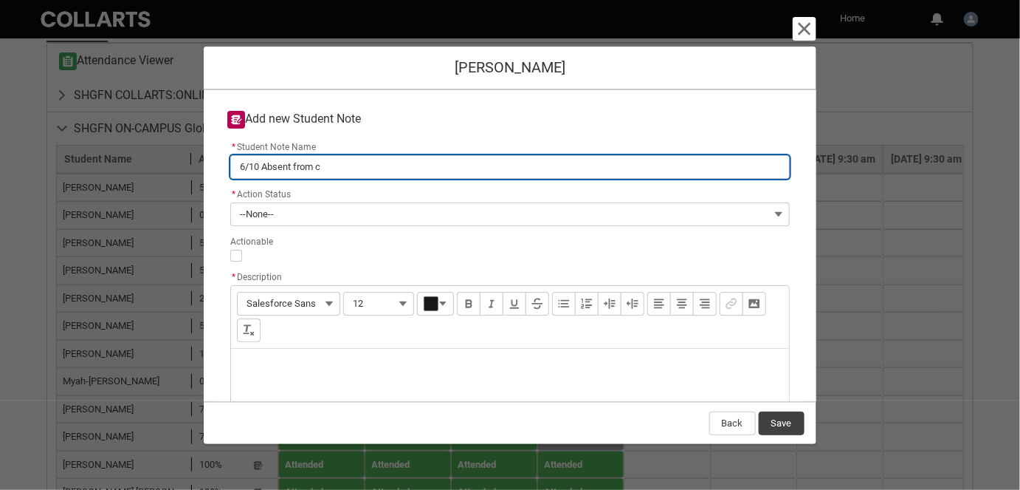
type lightning-primitive-input-simple "6/10 Absent from cl"
type input "6/10 Absent from cl"
type lightning-primitive-input-simple "6/10 Absent from cla"
type input "6/10 Absent from cla"
type lightning-primitive-input-simple "6/10 Absent from clas"
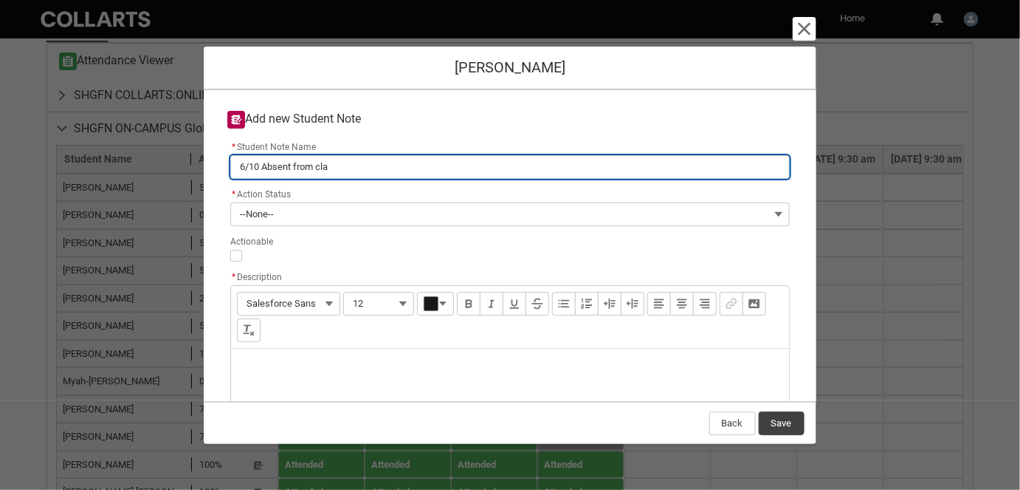
type input "6/10 Absent from clas"
type lightning-primitive-input-simple "6/10 Absent from class"
type input "6/10 Absent from class"
type lightning-primitive-input-simple "6/10 Absent from class,"
type input "6/10 Absent from class,"
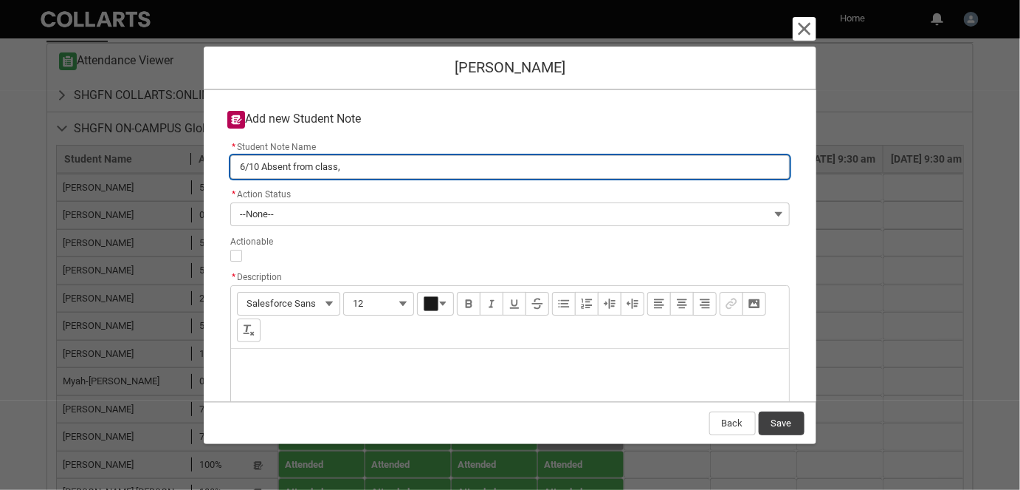
type lightning-primitive-input-simple "6/10 Absent from class,"
click input "submit" at bounding box center [0, 0] width 0 height 0
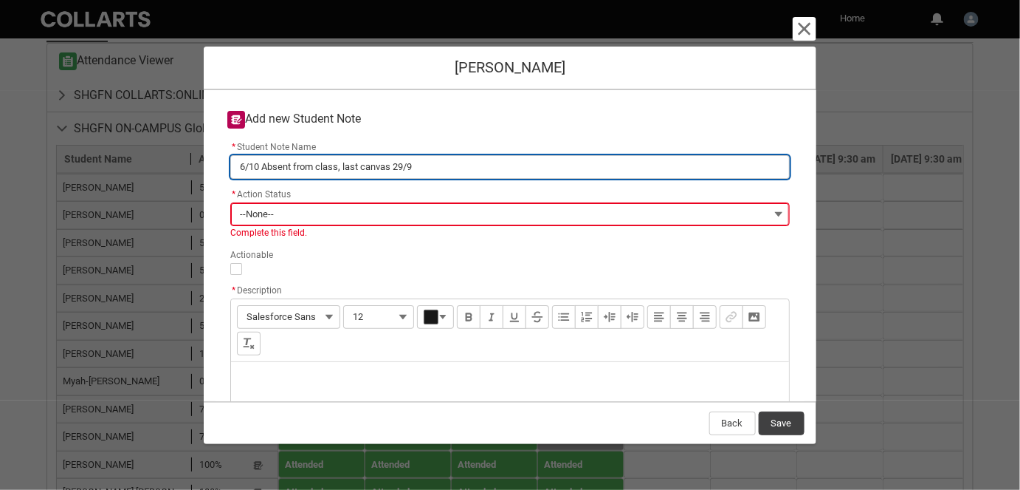
click at [427, 171] on input "6/10 Absent from class, last canvas 29/9" at bounding box center [509, 167] width 559 height 24
click at [461, 174] on input "6/10 Absent from class, last canvas 29/9 RM 6/10" at bounding box center [509, 167] width 559 height 24
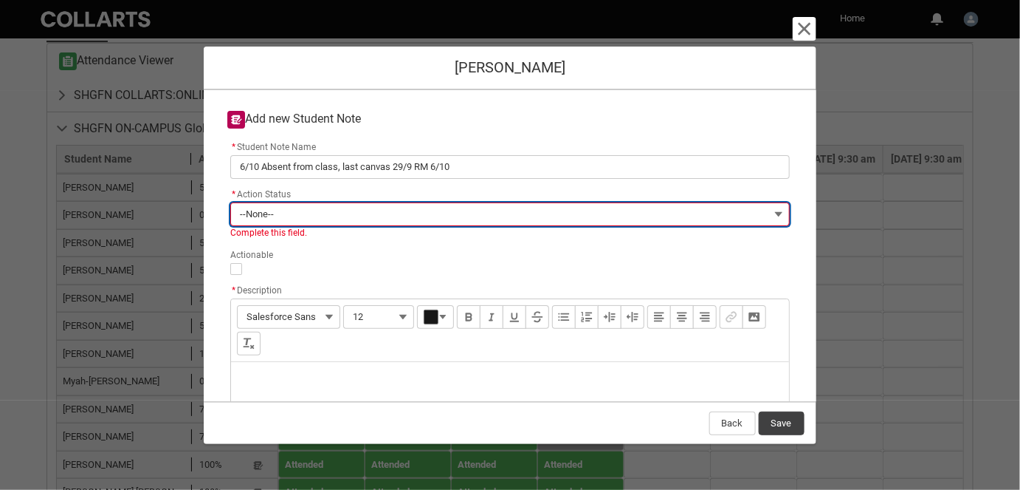
click at [338, 208] on button "--None--" at bounding box center [509, 214] width 559 height 24
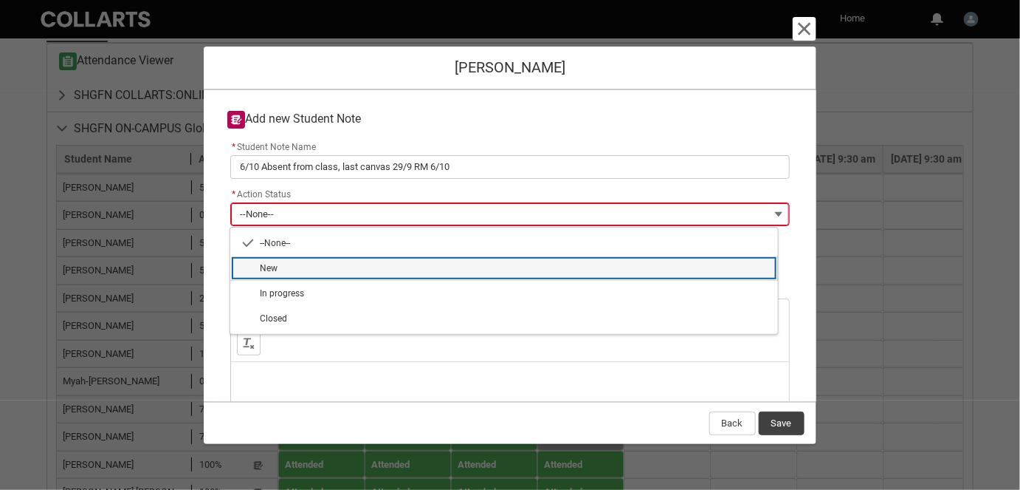
click at [308, 264] on span "New" at bounding box center [514, 267] width 509 height 13
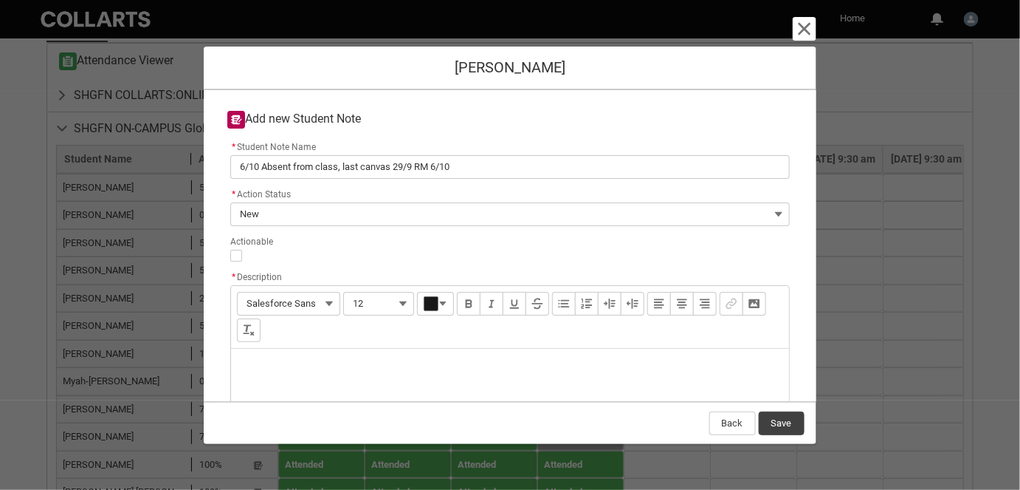
click at [293, 381] on div "Description" at bounding box center [509, 383] width 557 height 71
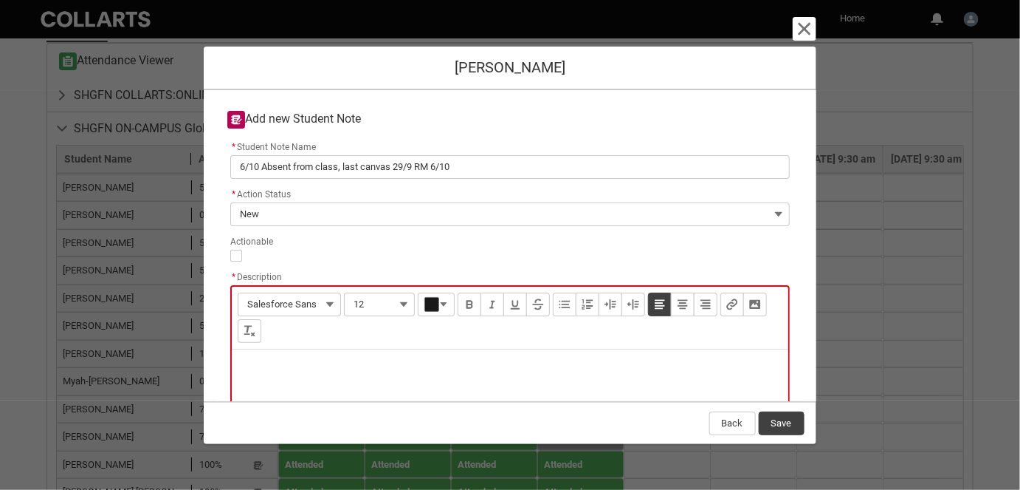
paste div "Description"
click at [779, 419] on button "Save" at bounding box center [782, 423] width 46 height 24
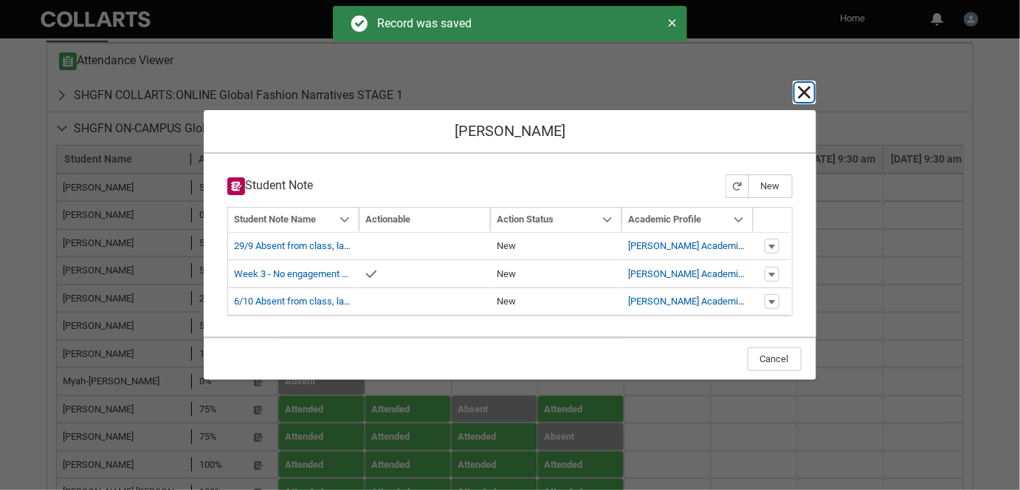
click at [803, 100] on lightning-primitive-icon "button" at bounding box center [805, 92] width 18 height 18
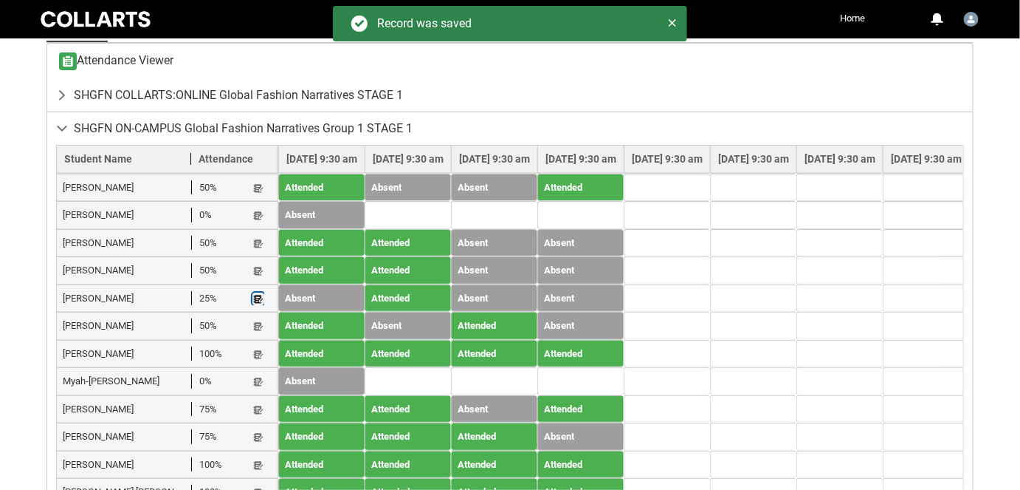
click at [259, 295] on lightning-primitive-icon "button" at bounding box center [258, 298] width 10 height 11
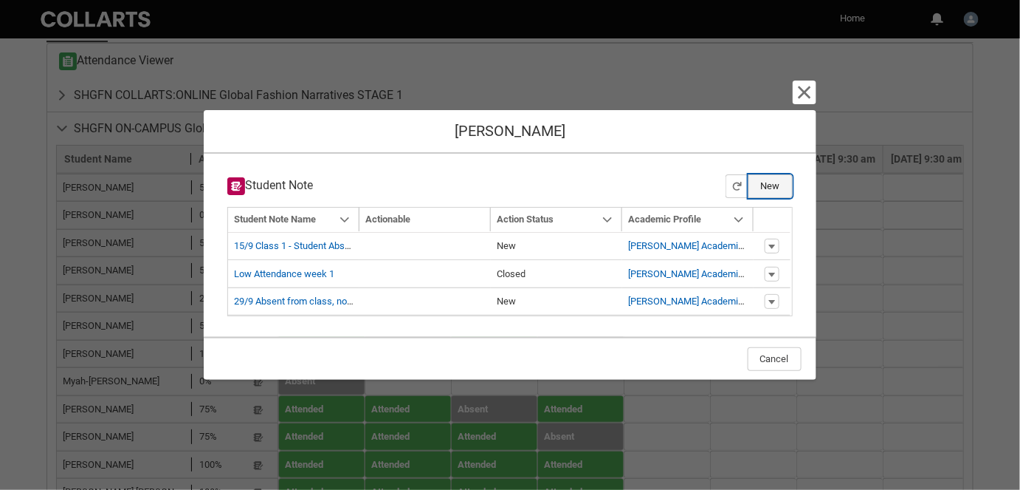
click at [787, 188] on button "New" at bounding box center [771, 186] width 44 height 24
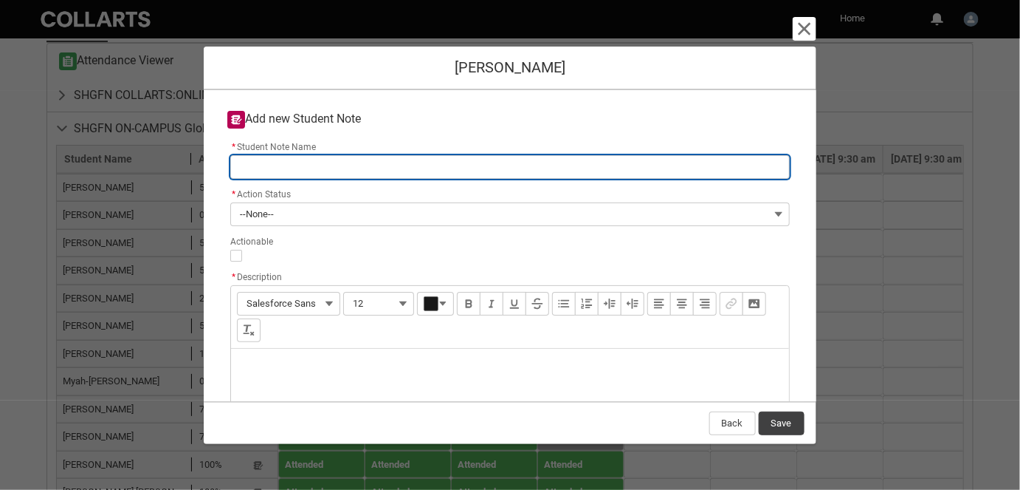
click at [302, 161] on input "* Student Note Name" at bounding box center [509, 167] width 559 height 24
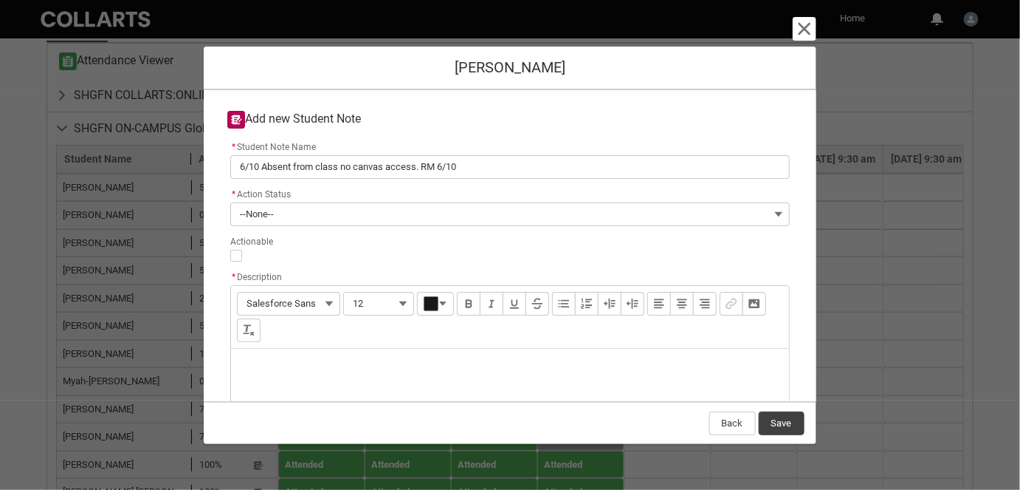
click at [334, 382] on div "Description" at bounding box center [509, 383] width 557 height 71
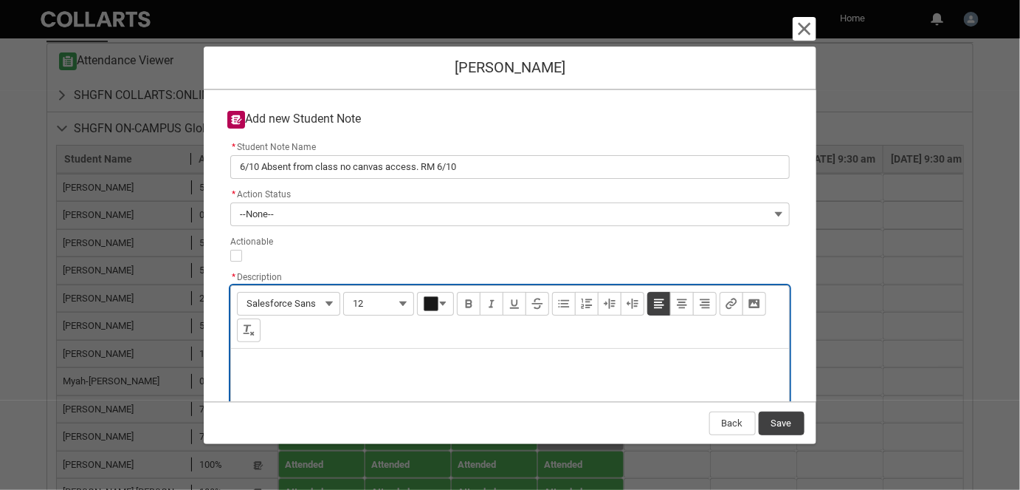
click at [329, 374] on div "Description" at bounding box center [509, 383] width 557 height 71
paste div "Description"
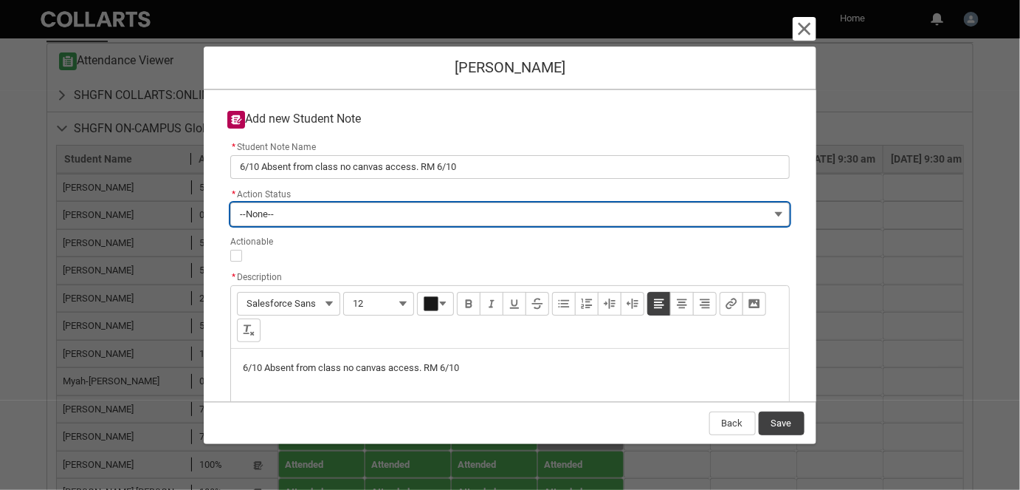
click at [281, 218] on button "--None--" at bounding box center [509, 214] width 559 height 24
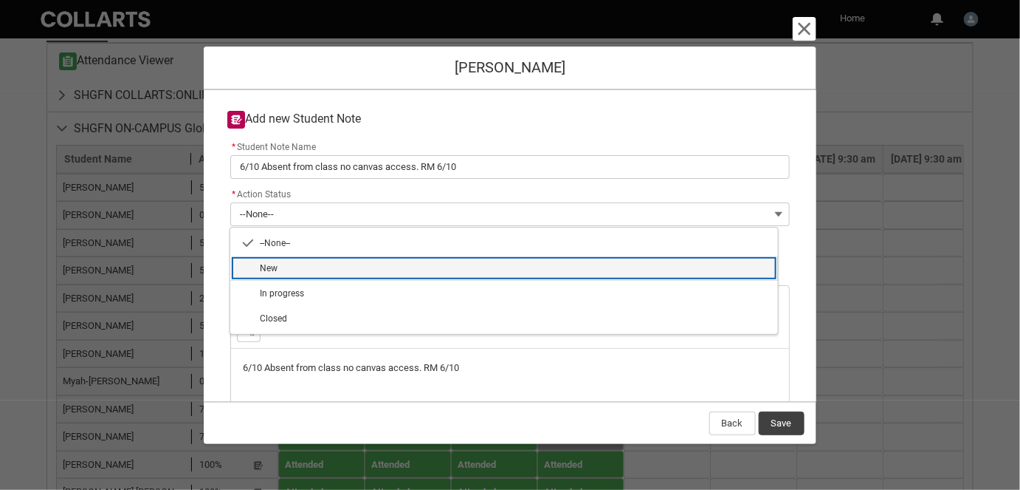
click at [290, 272] on span "New" at bounding box center [514, 267] width 509 height 13
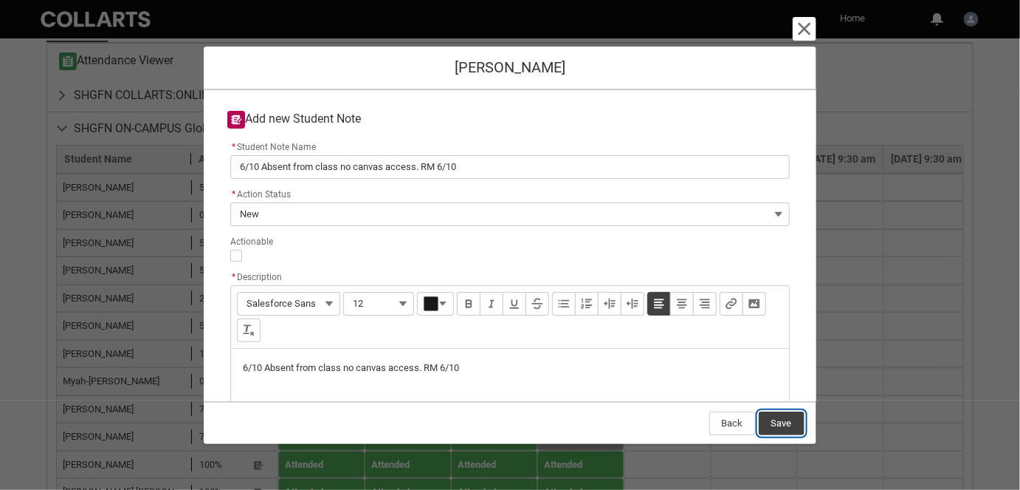
click at [773, 418] on button "Save" at bounding box center [782, 423] width 46 height 24
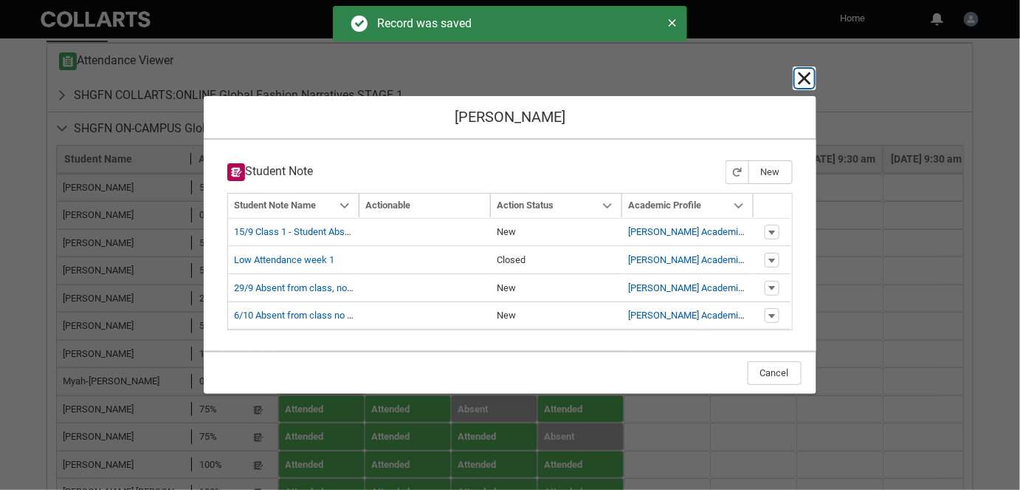
click at [804, 85] on lightning-primitive-icon "button" at bounding box center [805, 78] width 18 height 18
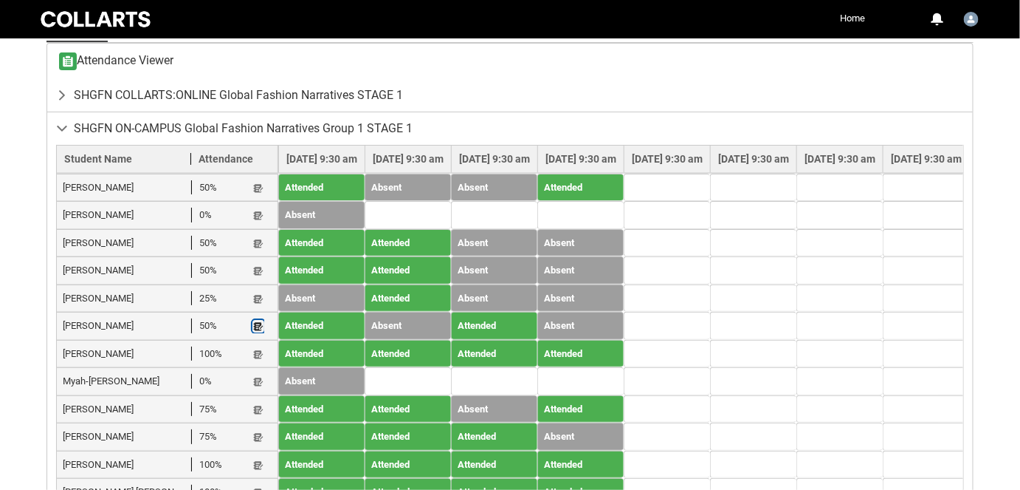
click at [260, 326] on lightning-primitive-icon "button" at bounding box center [258, 325] width 10 height 11
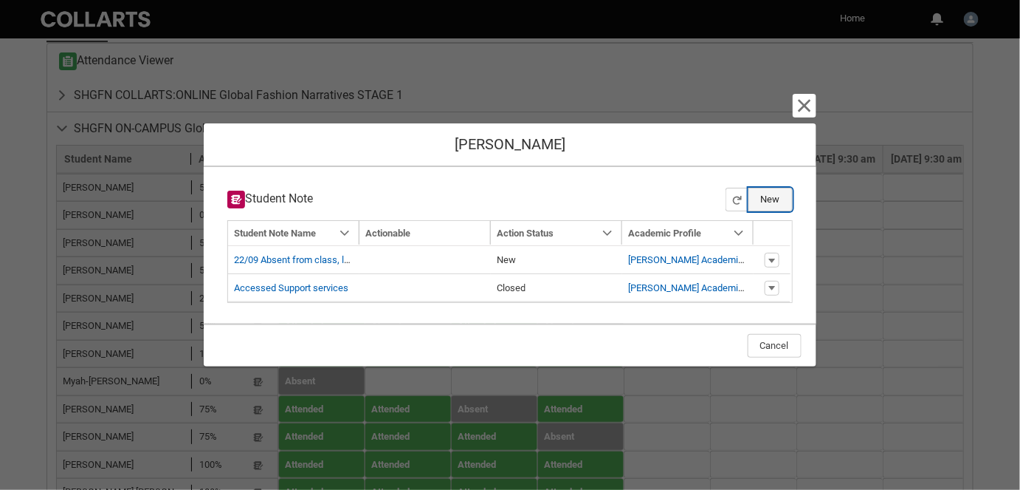
click at [755, 205] on button "New" at bounding box center [771, 200] width 44 height 24
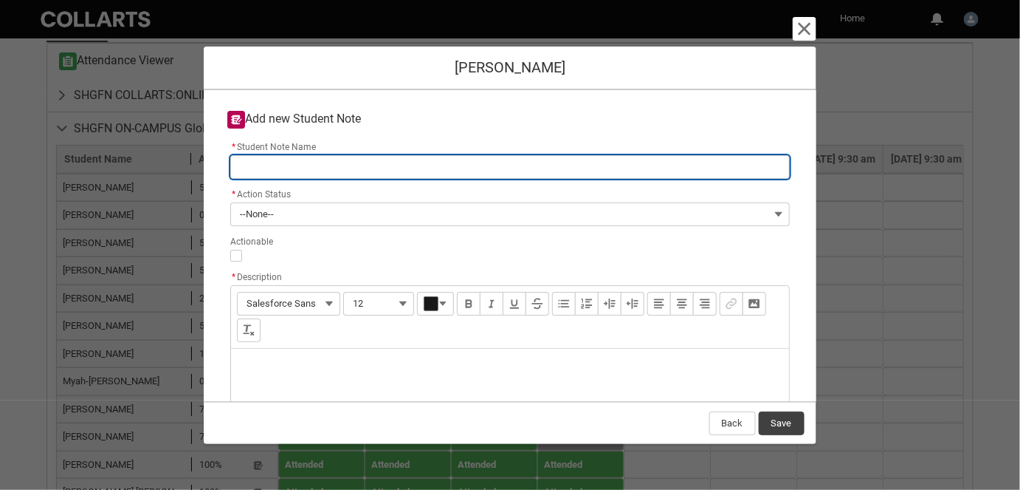
click at [285, 171] on input "* Student Note Name" at bounding box center [509, 167] width 559 height 24
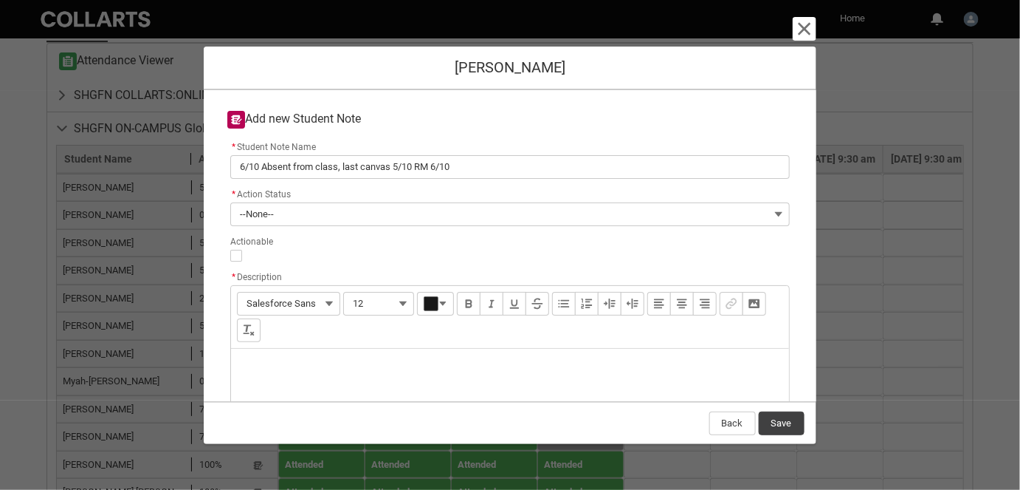
click at [337, 368] on div "Description" at bounding box center [509, 383] width 557 height 71
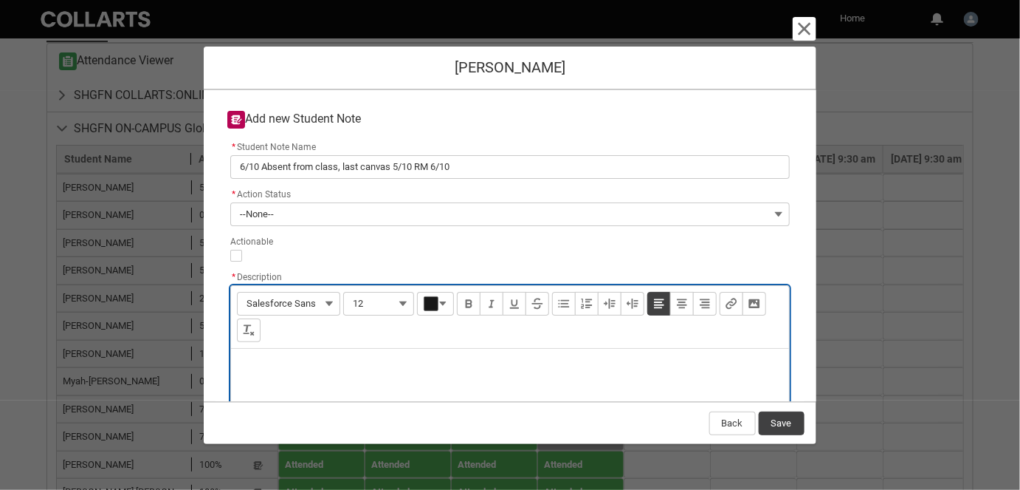
paste div "Description"
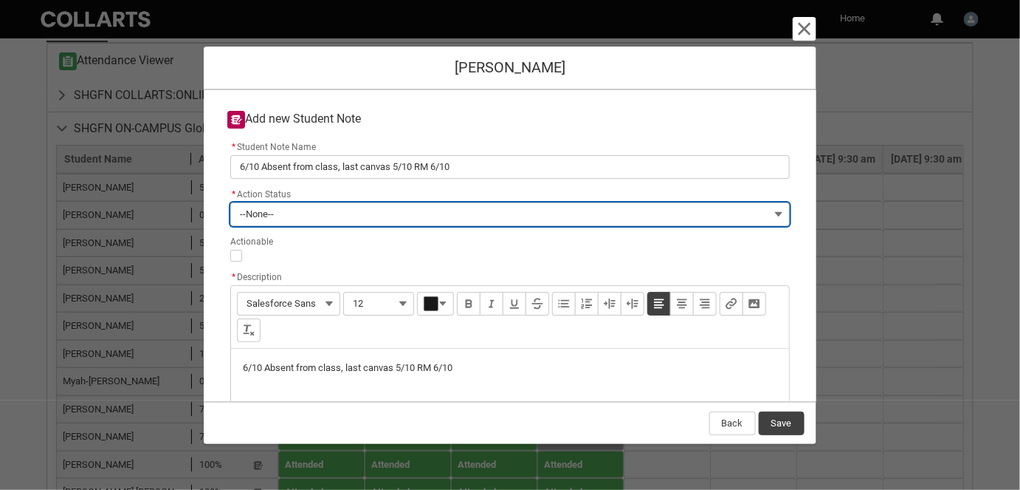
click at [276, 205] on button "--None--" at bounding box center [509, 214] width 559 height 24
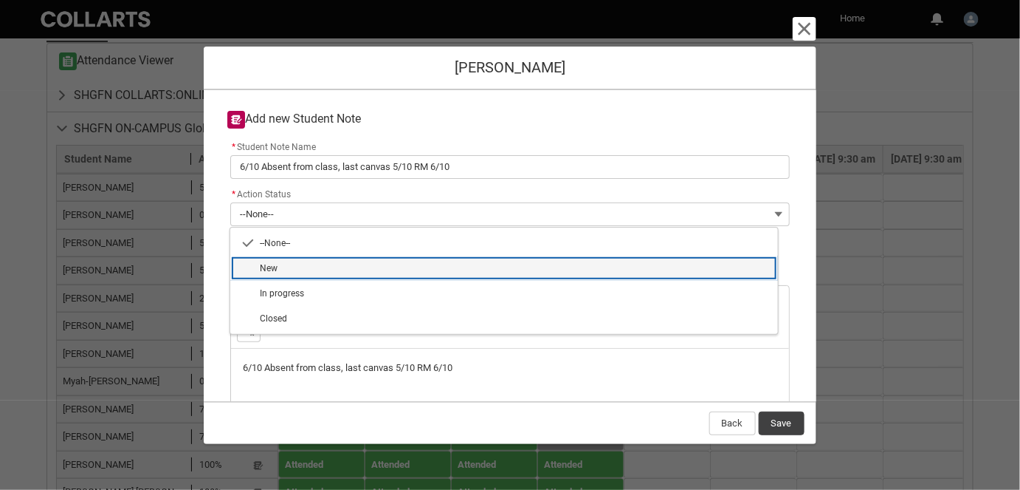
click at [283, 257] on lightning-base-combobox-item "New" at bounding box center [504, 267] width 548 height 25
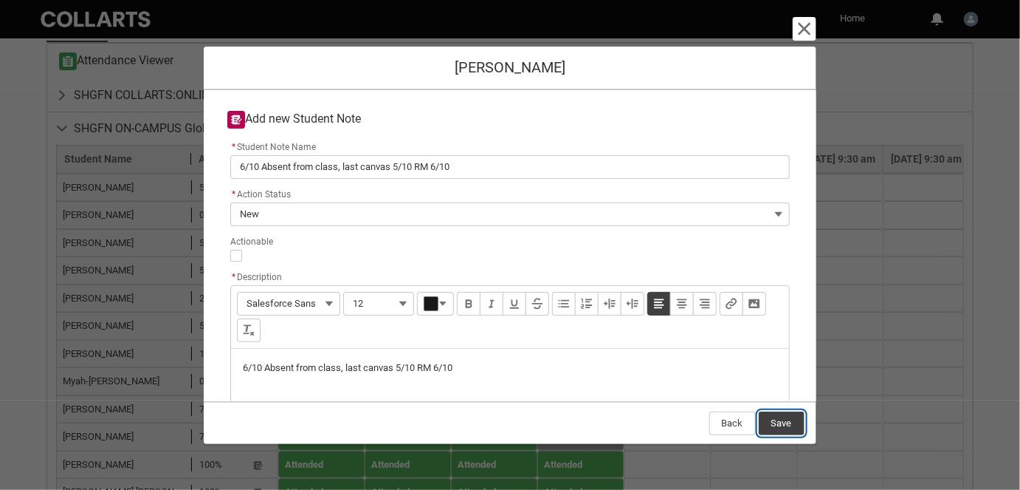
click at [791, 416] on button "Save" at bounding box center [782, 423] width 46 height 24
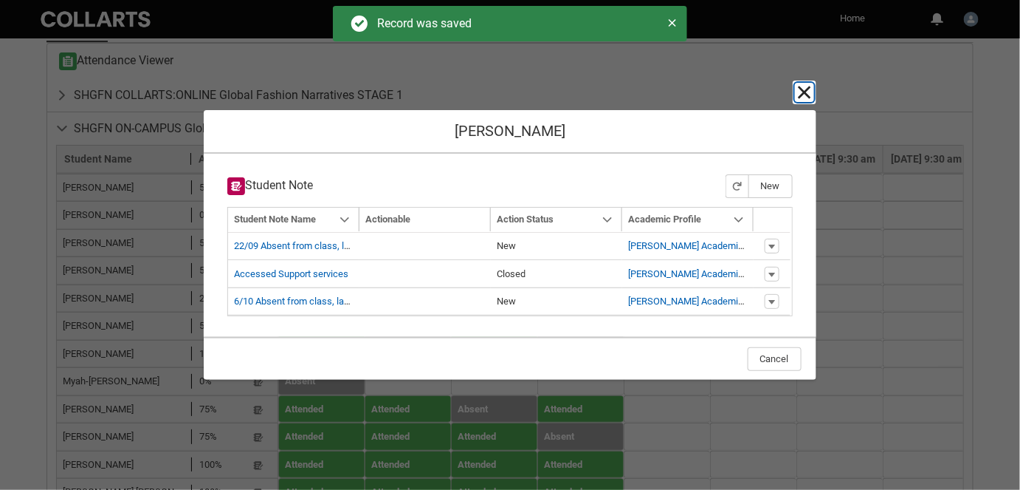
click at [812, 92] on lightning-primitive-icon "button" at bounding box center [805, 92] width 18 height 18
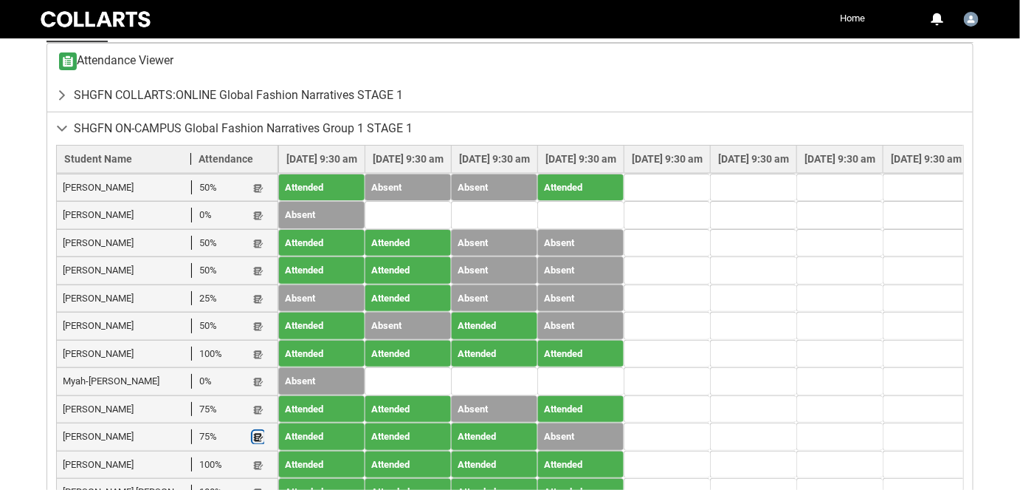
click at [257, 431] on lightning-primitive-icon "button" at bounding box center [258, 436] width 10 height 11
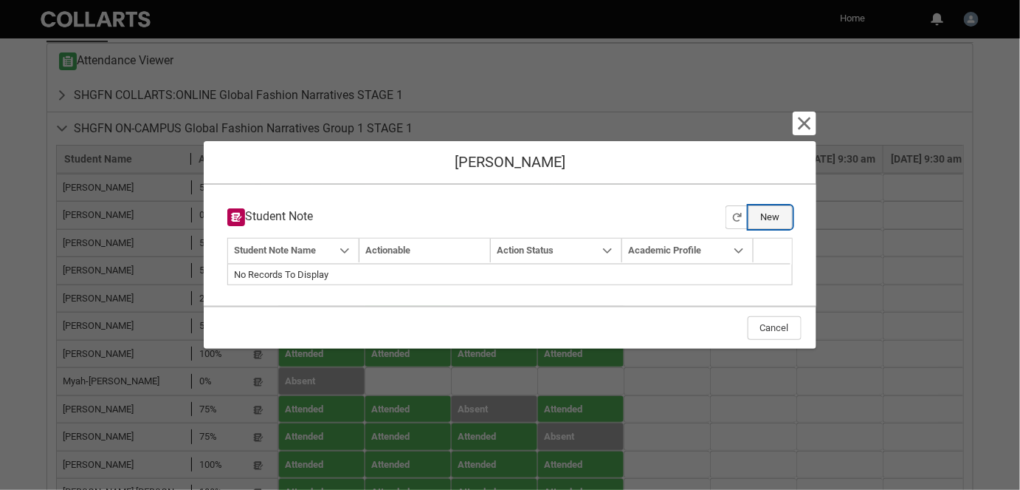
click at [771, 217] on button "New" at bounding box center [771, 217] width 44 height 24
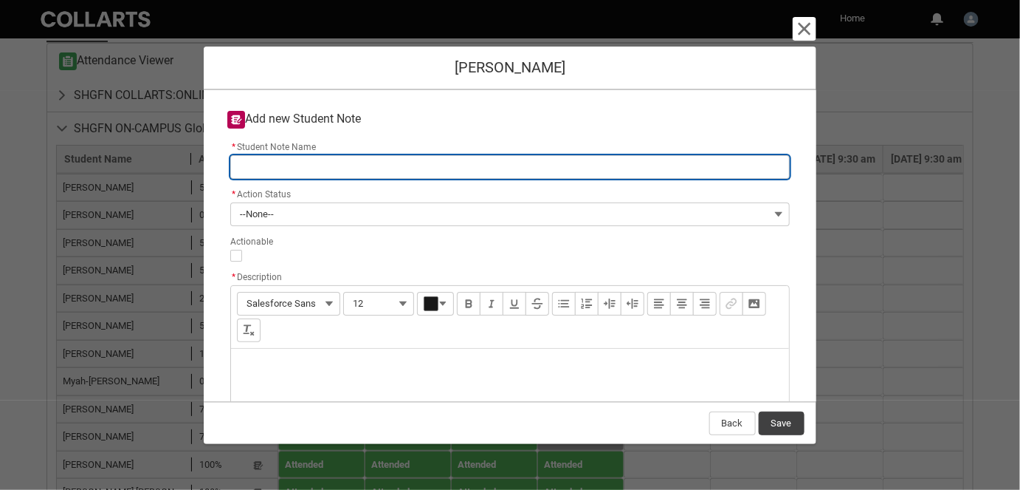
click at [303, 166] on input "* Student Note Name" at bounding box center [509, 167] width 559 height 24
click at [278, 174] on input "6/10 Absent from class, last canvas today. RM 6/10" at bounding box center [509, 167] width 559 height 24
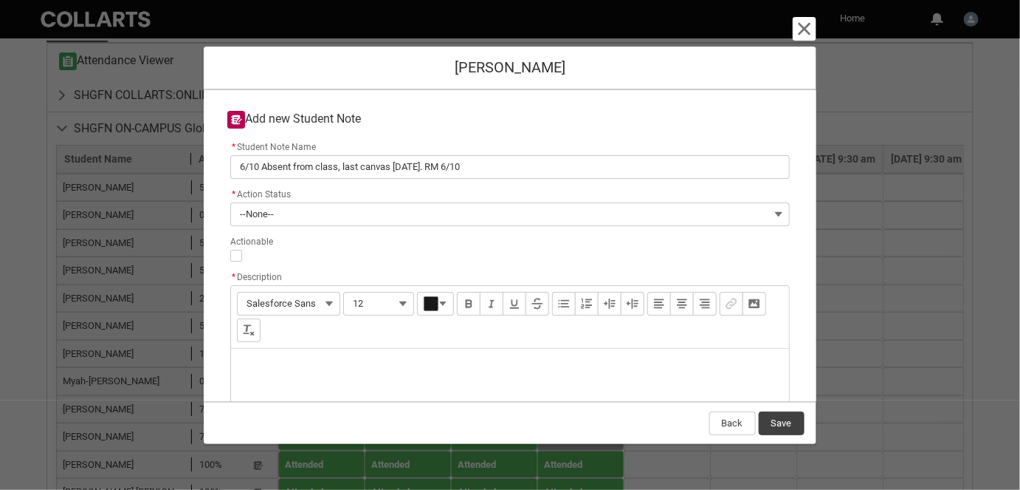
click at [254, 368] on div "Description" at bounding box center [509, 383] width 557 height 71
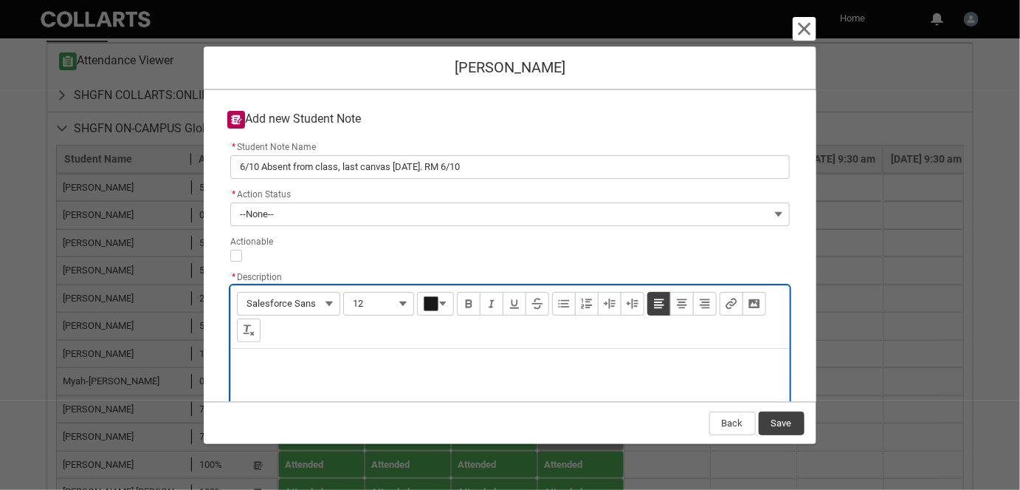
paste div "Description"
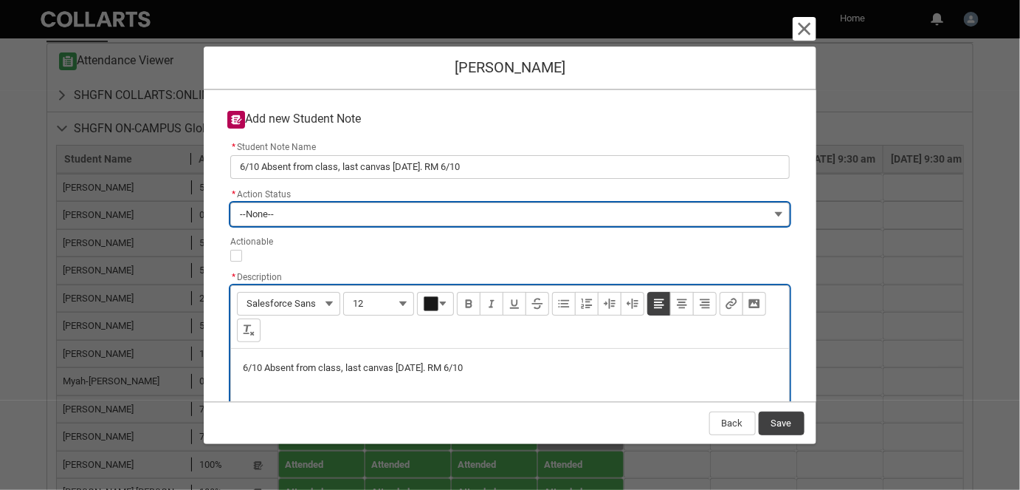
click at [299, 221] on button "--None--" at bounding box center [509, 214] width 559 height 24
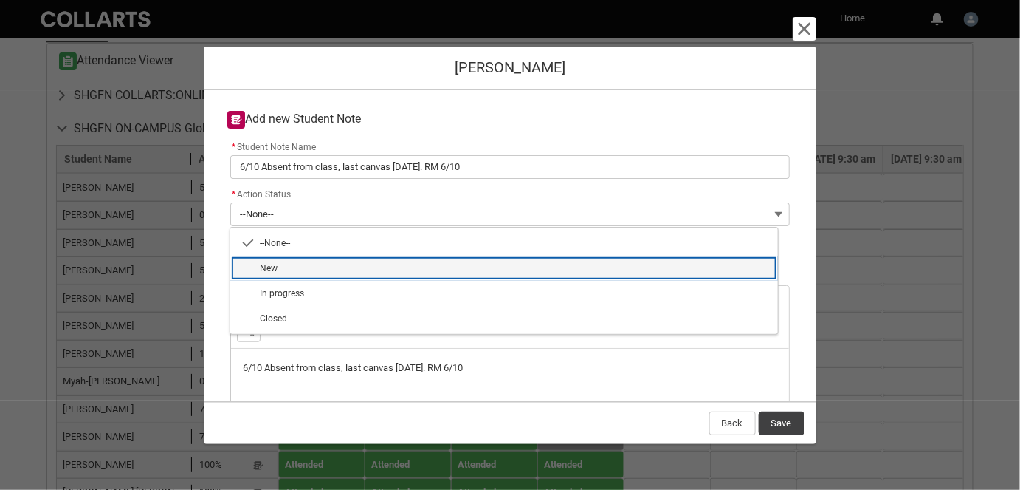
click at [297, 261] on span "New" at bounding box center [514, 267] width 509 height 13
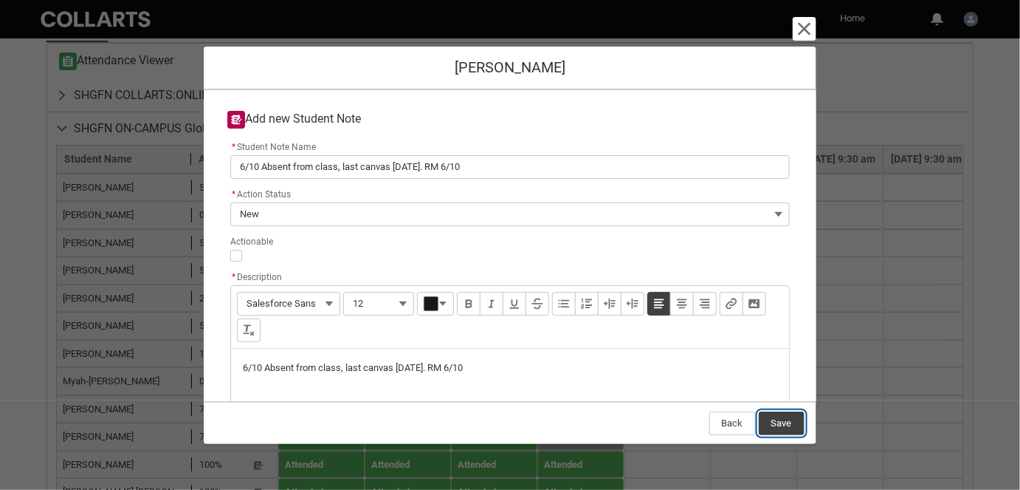
click at [772, 427] on button "Save" at bounding box center [782, 423] width 46 height 24
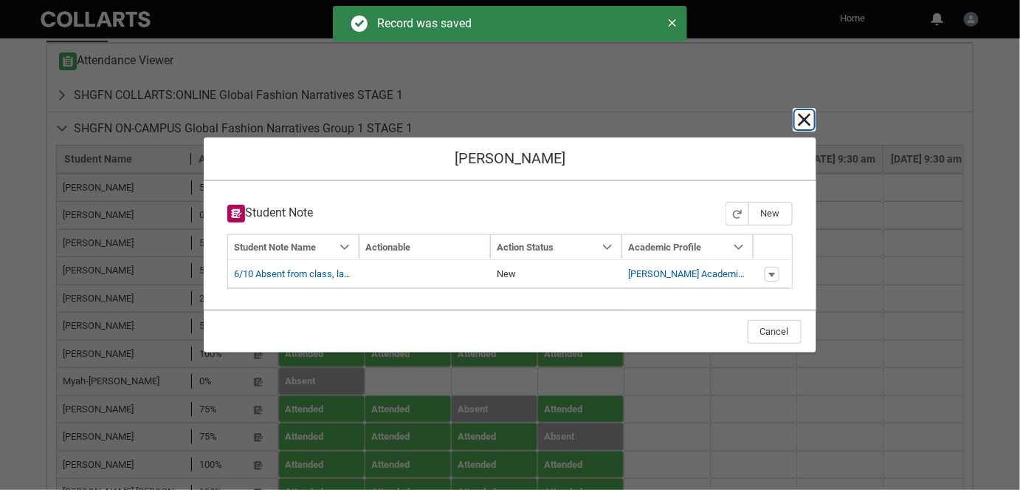
click at [808, 123] on lightning-primitive-icon "button" at bounding box center [805, 120] width 18 height 18
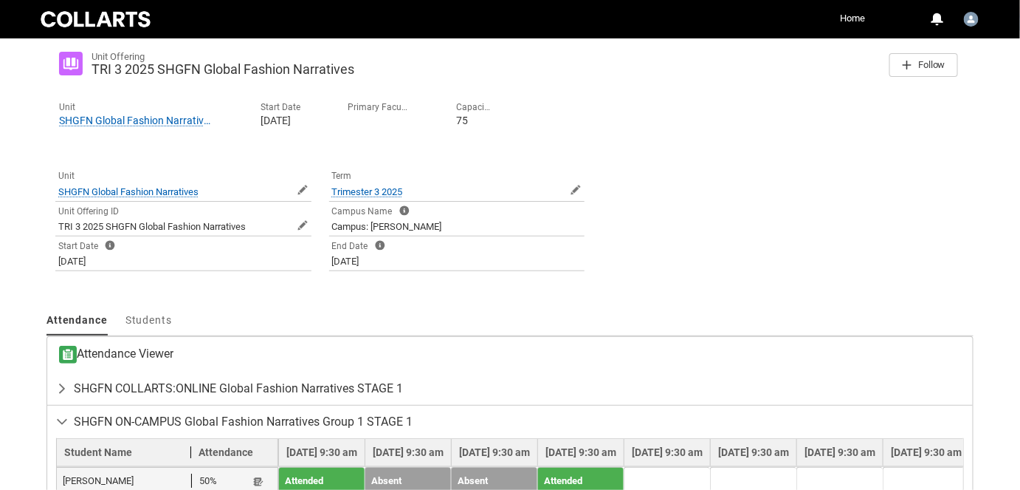
scroll to position [0, 0]
